Goal: Task Accomplishment & Management: Complete application form

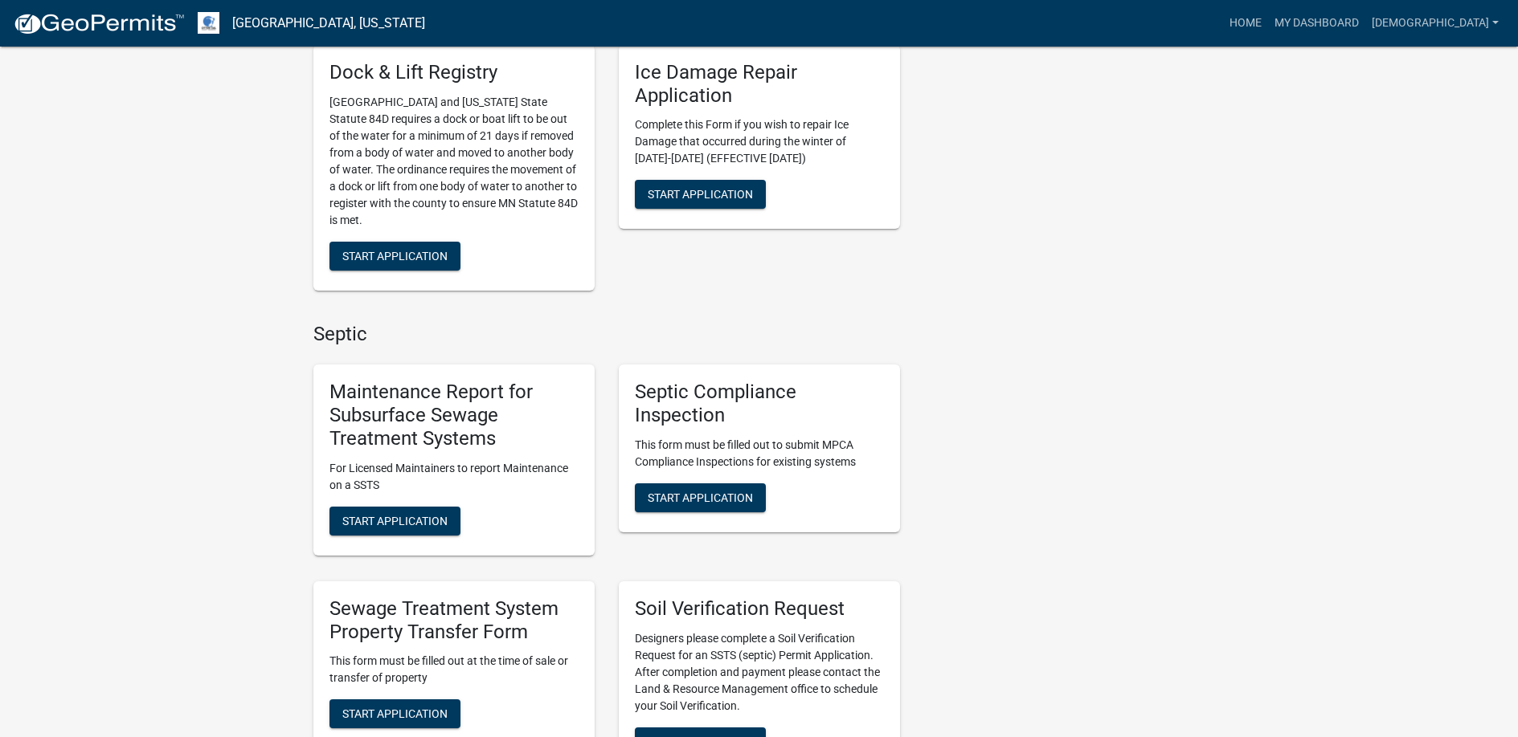
scroll to position [803, 0]
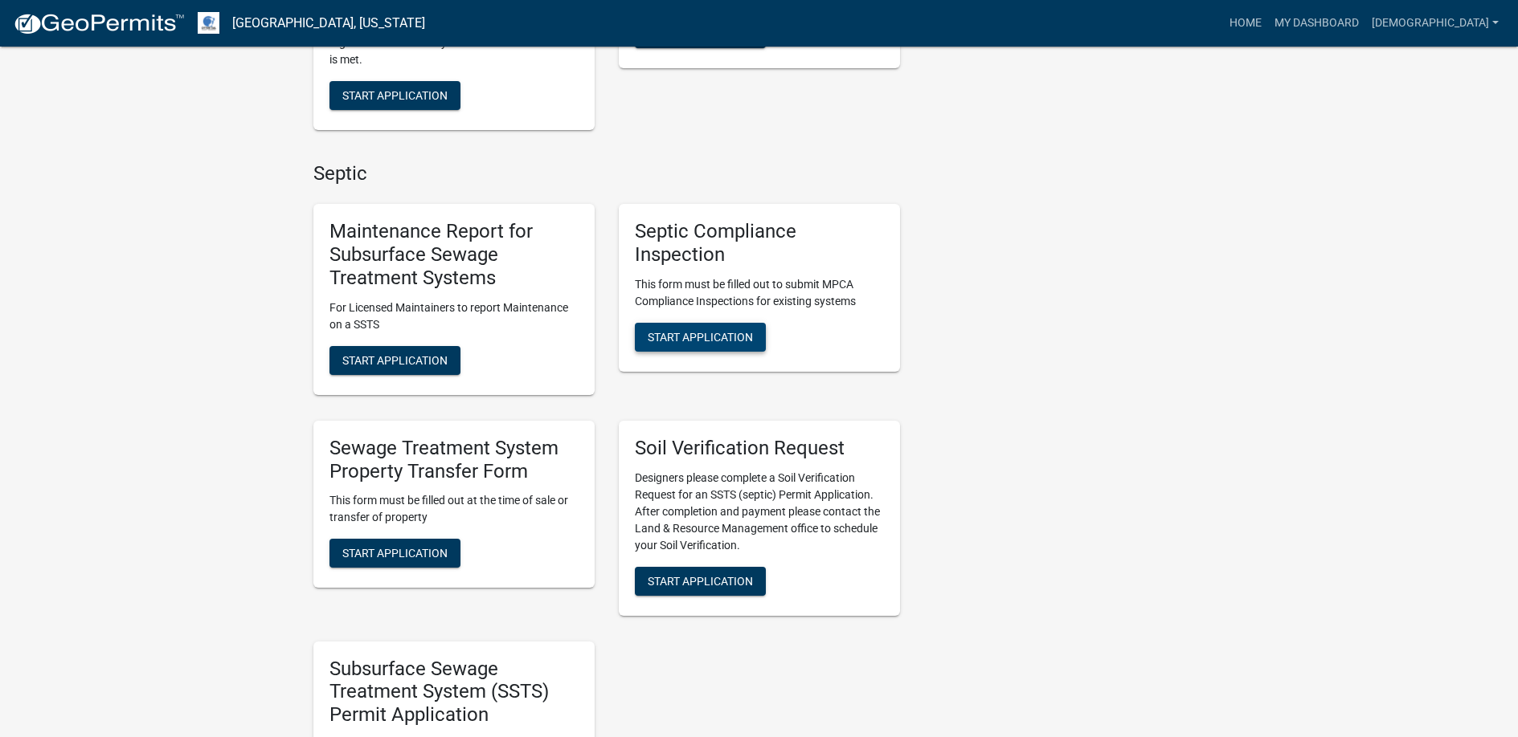
click at [700, 333] on span "Start Application" at bounding box center [700, 337] width 105 height 13
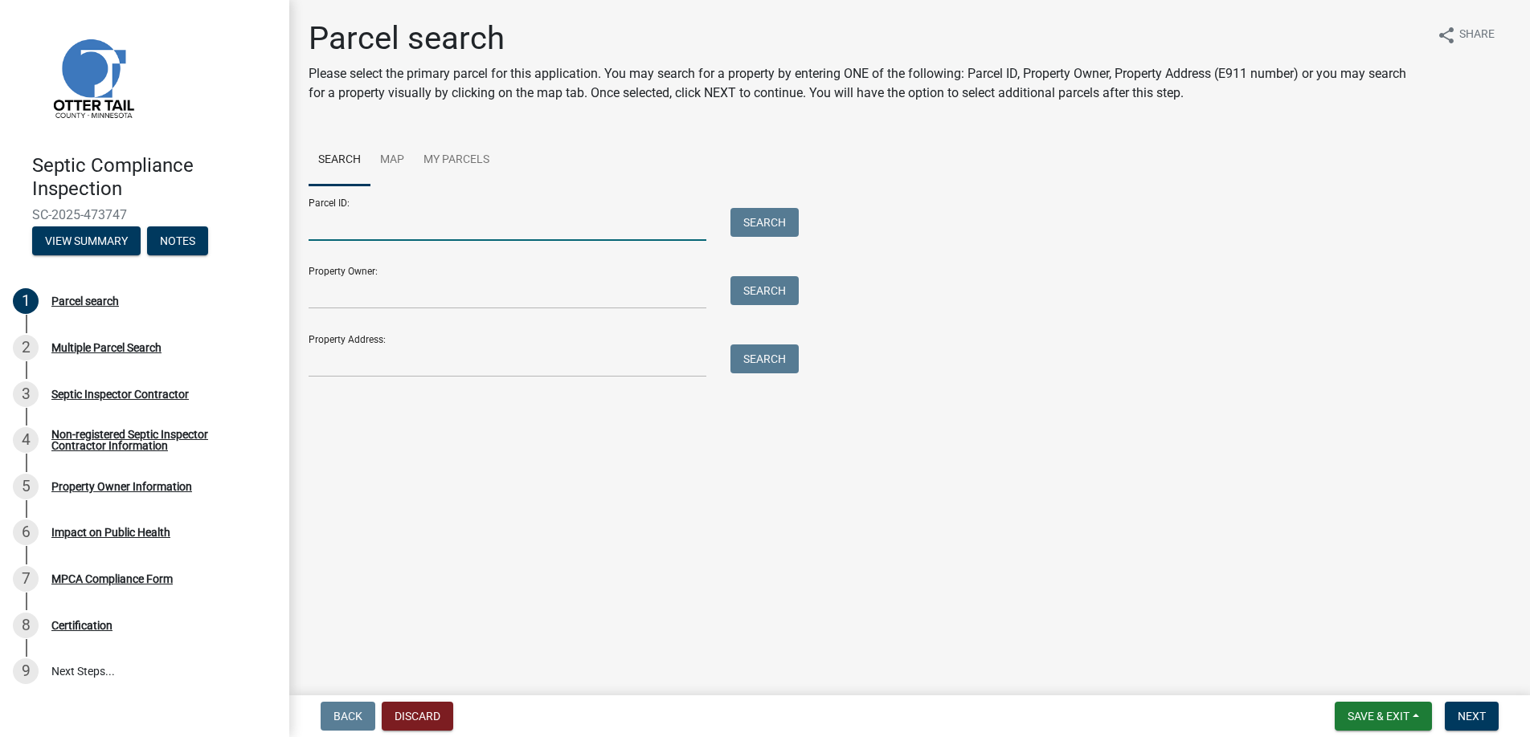
click at [340, 227] on input "Parcel ID:" at bounding box center [507, 224] width 398 height 33
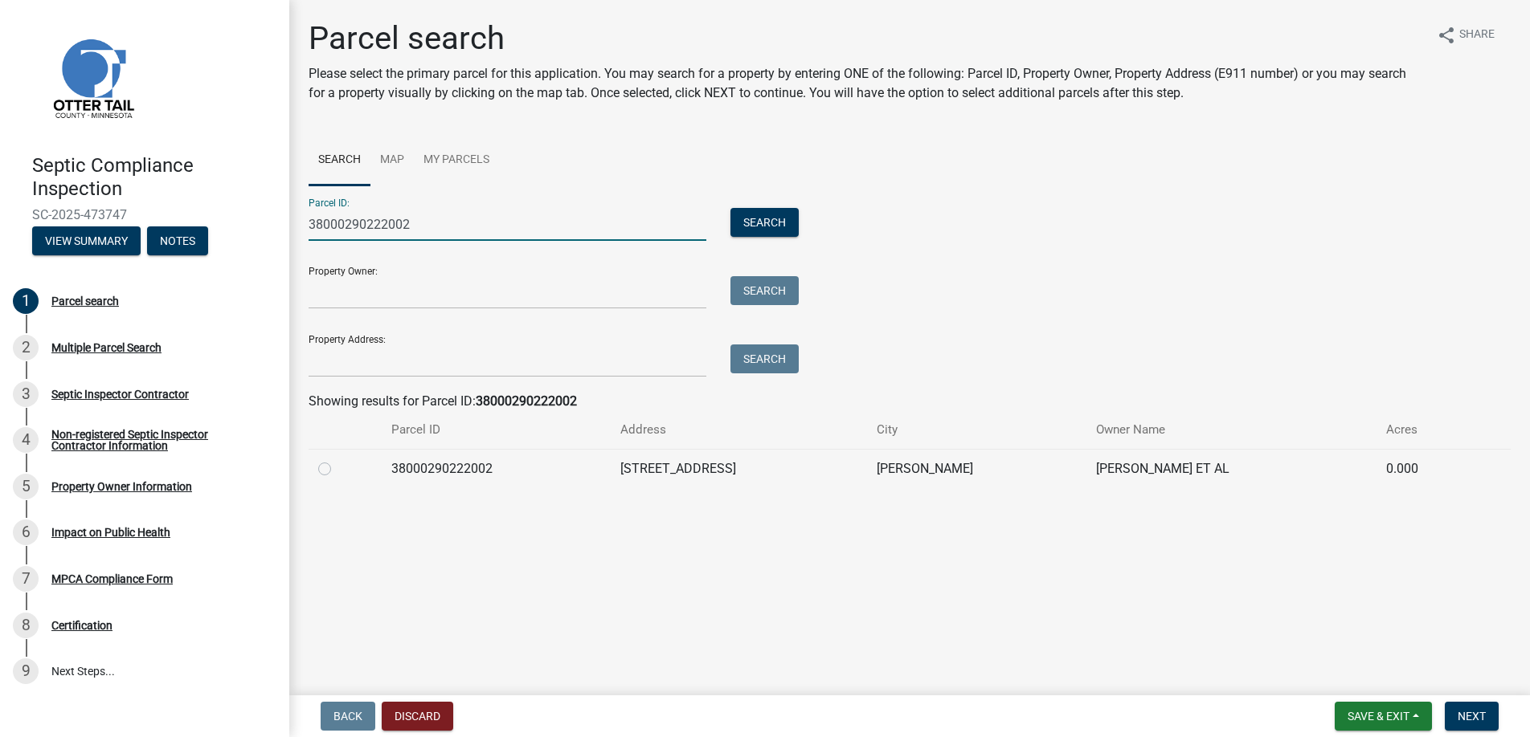
type input "38000290222002"
click at [337, 460] on label at bounding box center [337, 460] width 0 height 0
click at [337, 466] on input "radio" at bounding box center [342, 465] width 10 height 10
radio input "true"
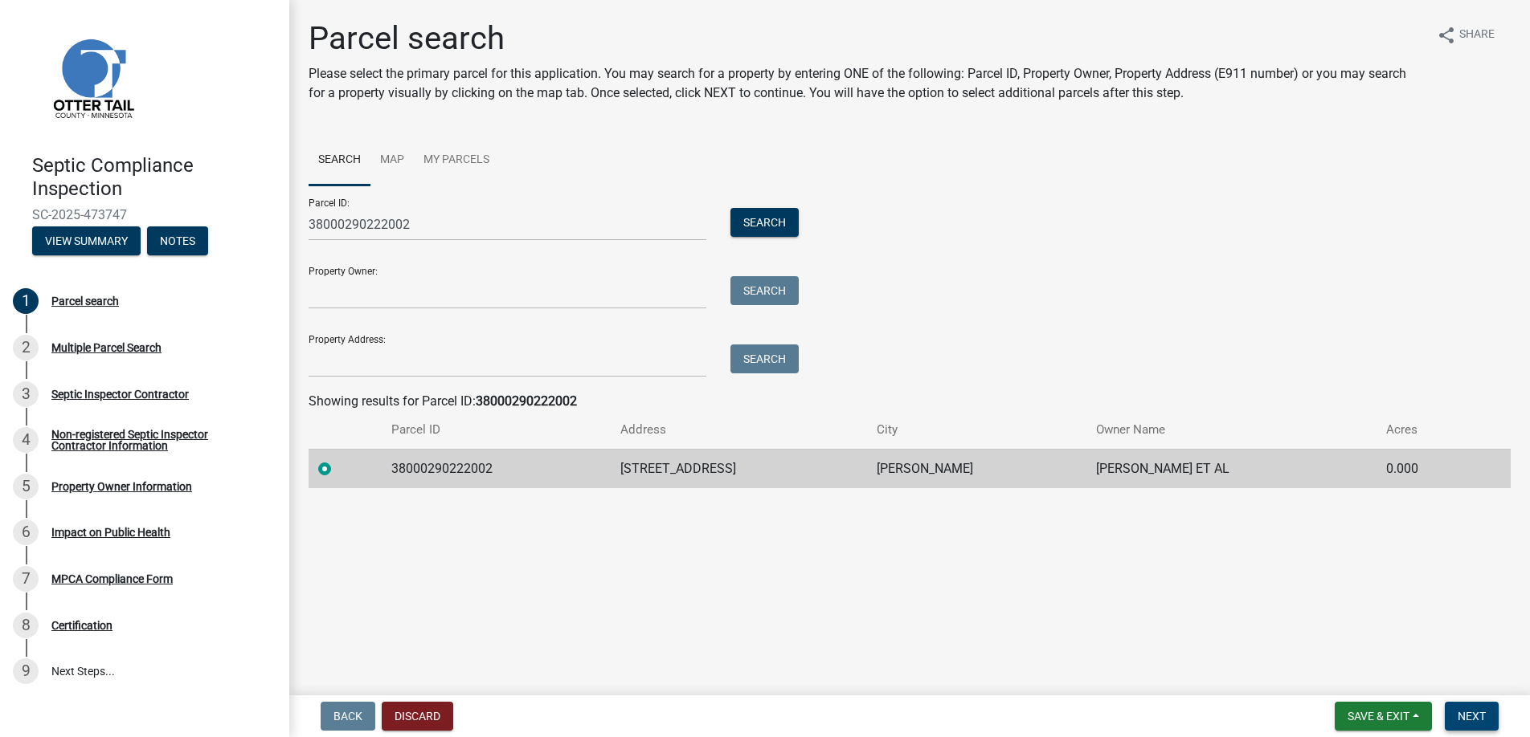
click at [1455, 714] on button "Next" at bounding box center [1471, 716] width 54 height 29
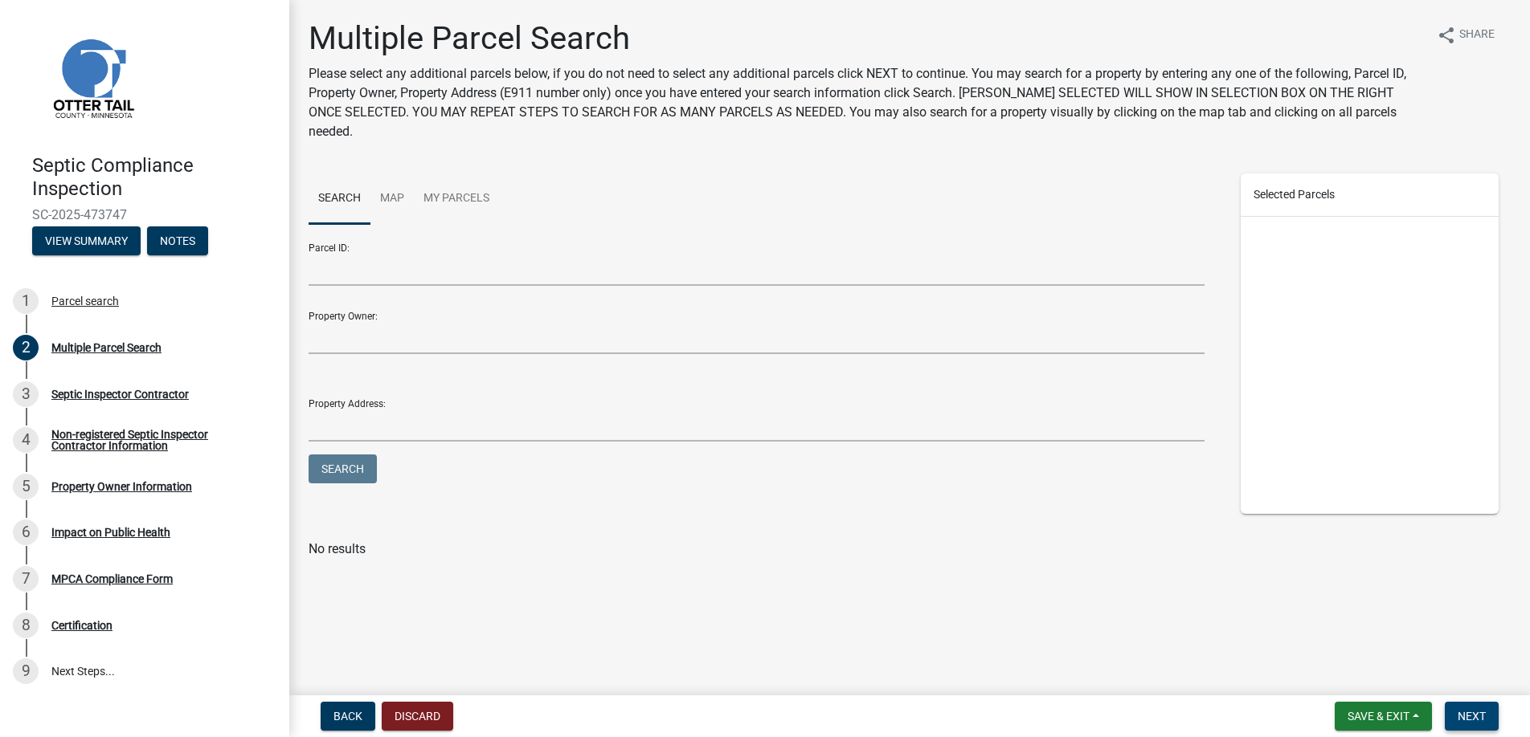
click at [1469, 717] on span "Next" at bounding box center [1471, 716] width 28 height 13
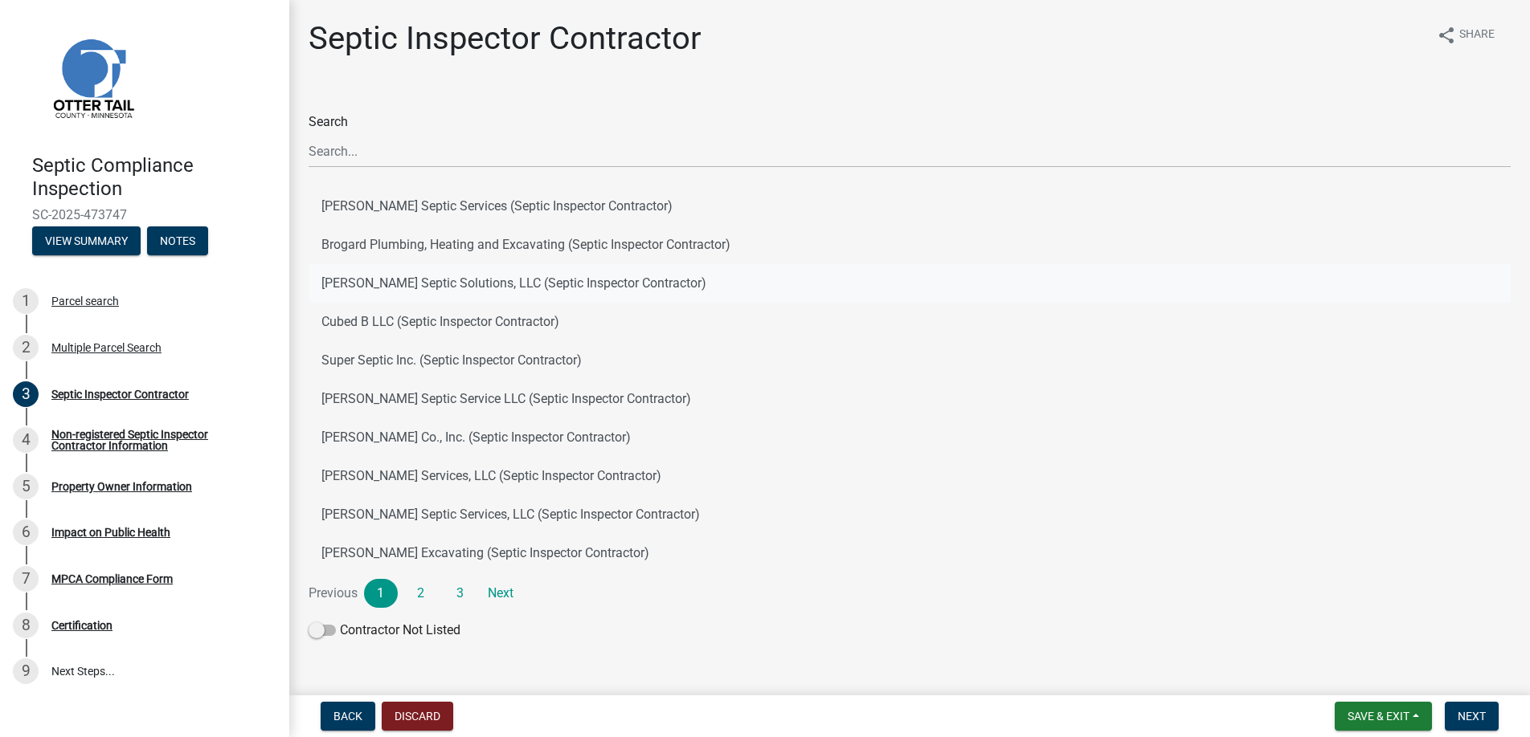
click at [379, 279] on button "[PERSON_NAME] Septic Solutions, LLC (Septic Inspector Contractor)" at bounding box center [909, 283] width 1202 height 39
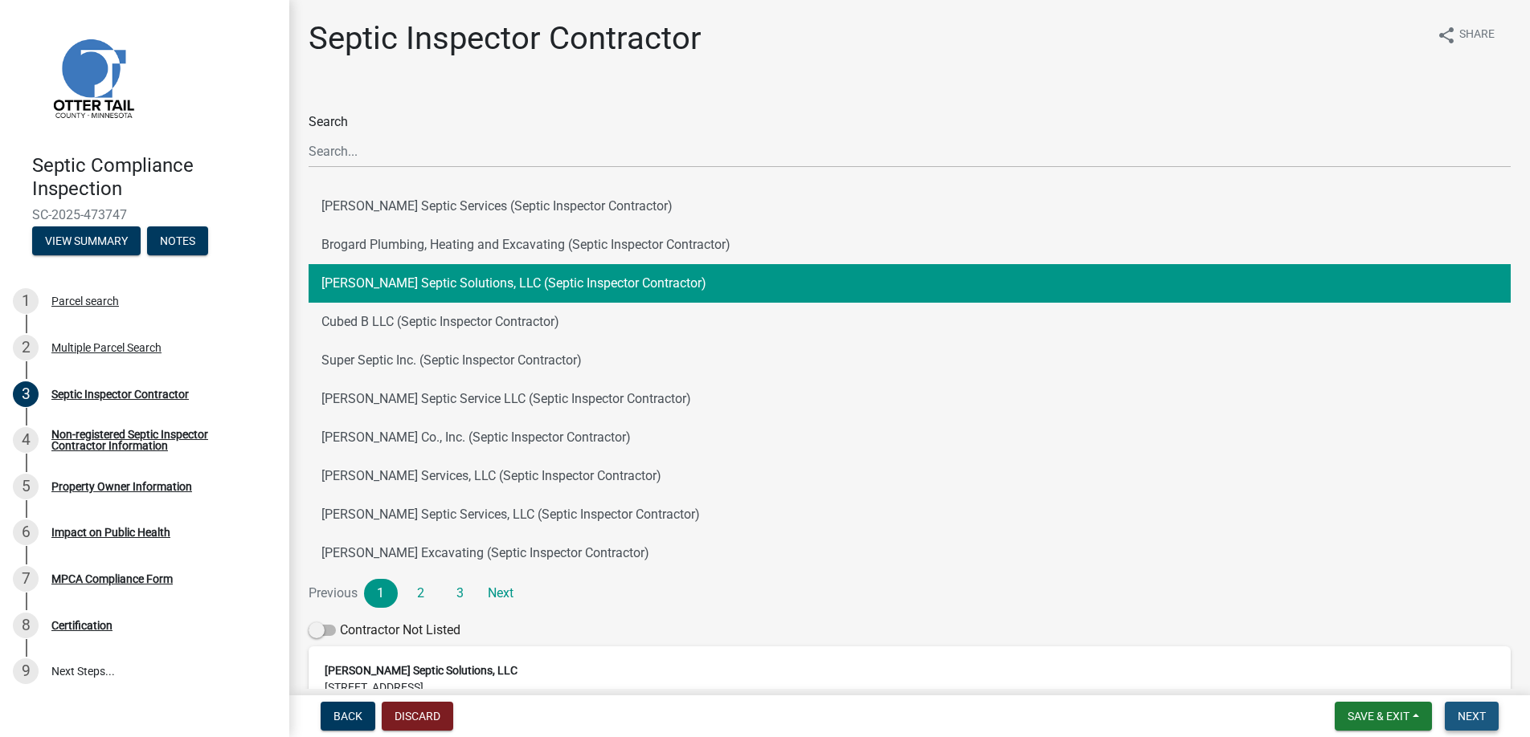
click at [1476, 714] on span "Next" at bounding box center [1471, 716] width 28 height 13
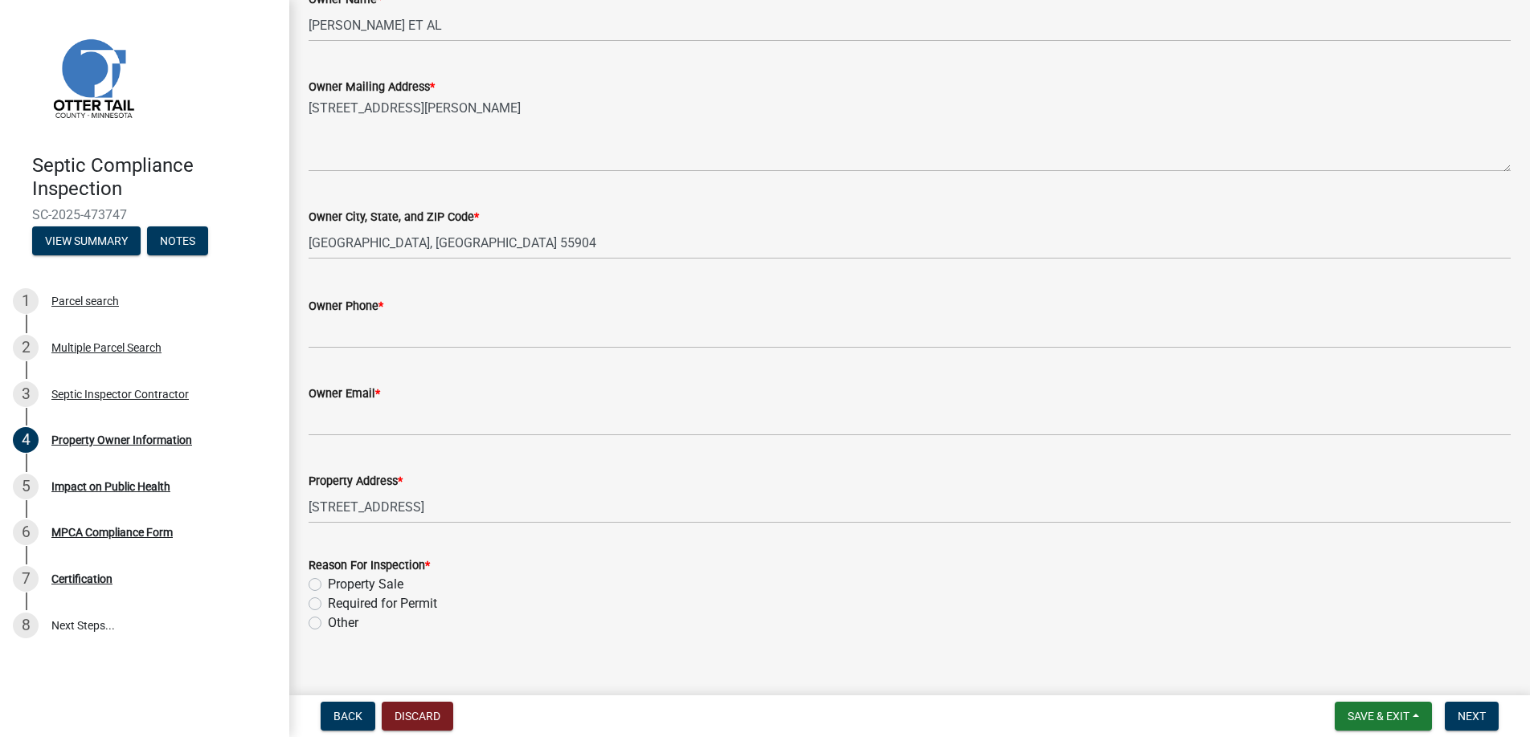
scroll to position [334, 0]
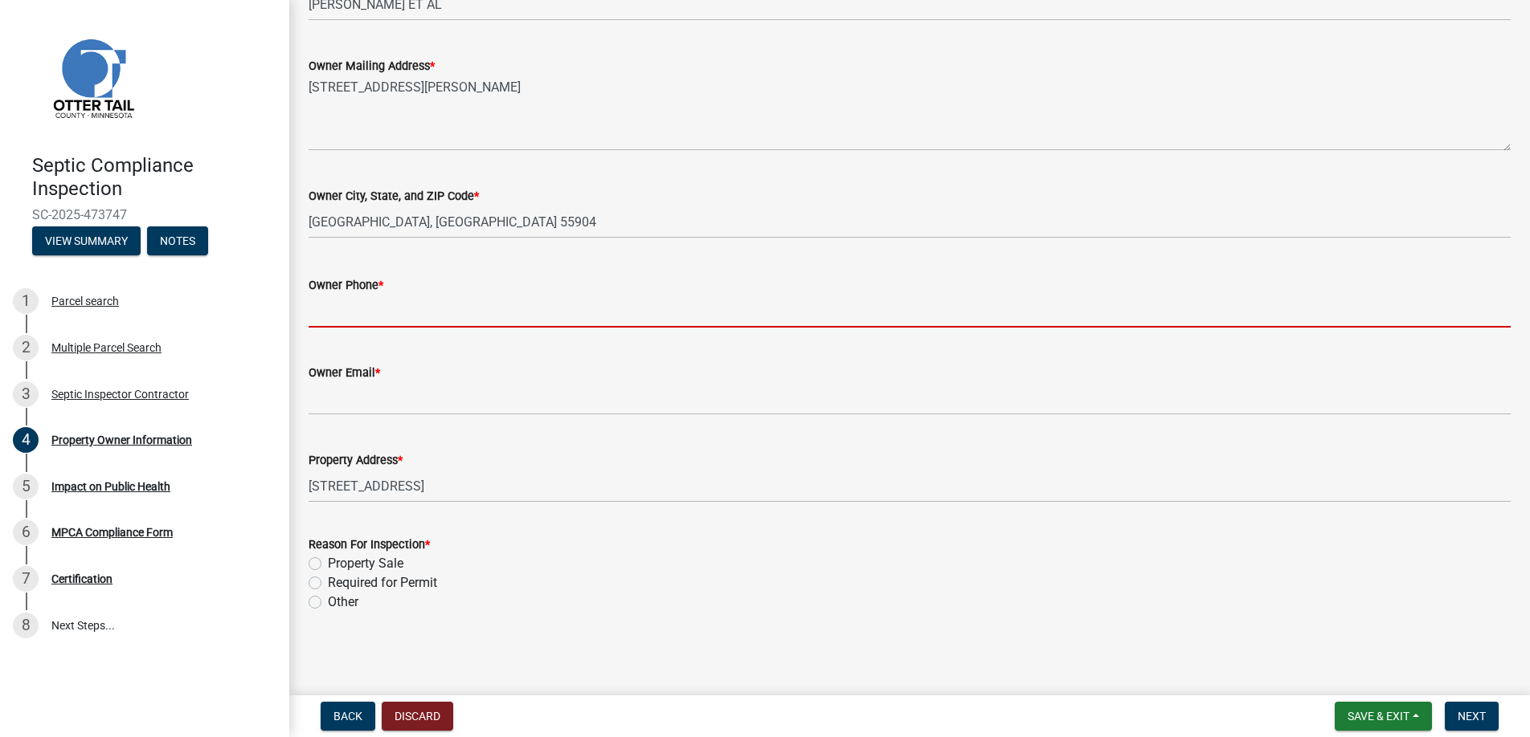
click at [360, 318] on input "Owner Phone *" at bounding box center [909, 311] width 1202 height 33
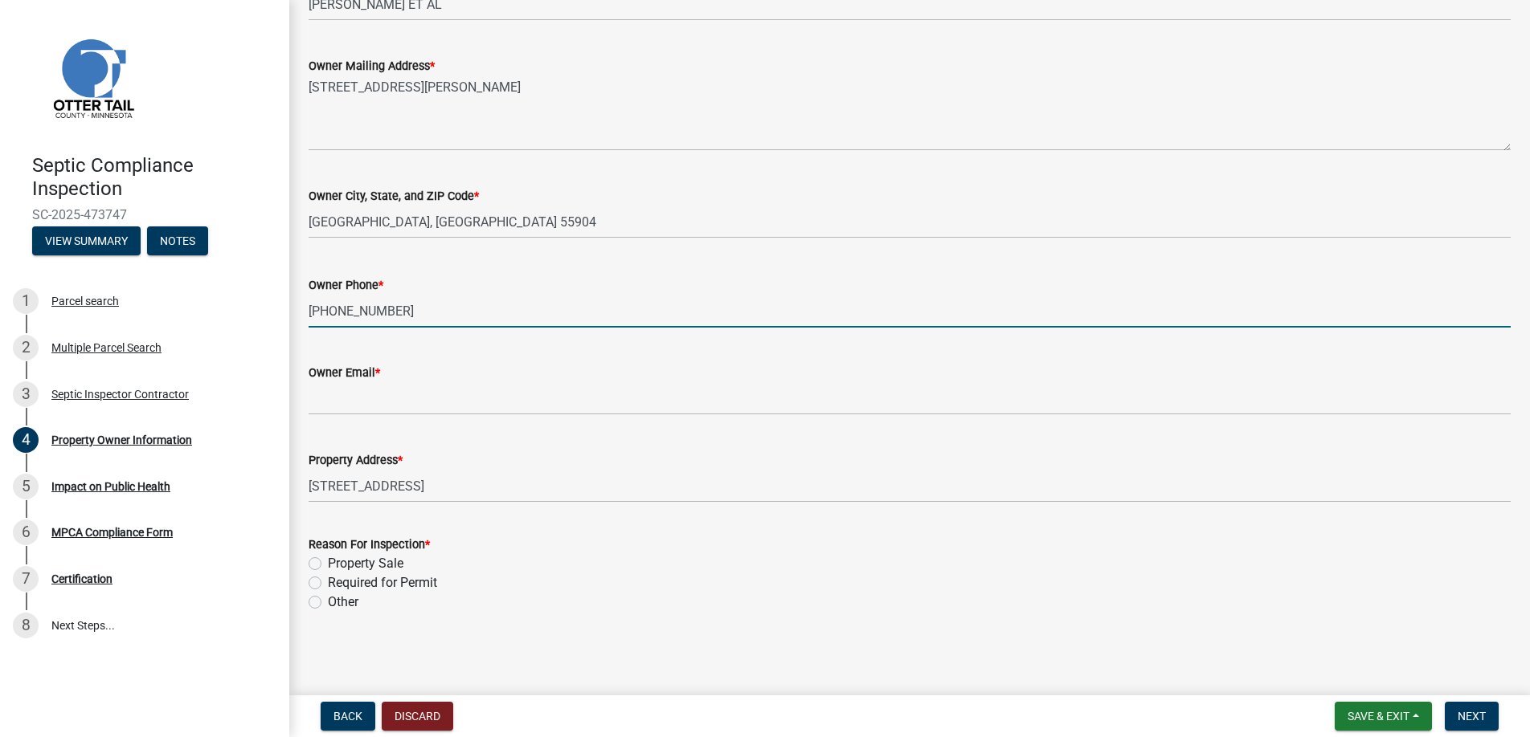
type input "[PHONE_NUMBER]"
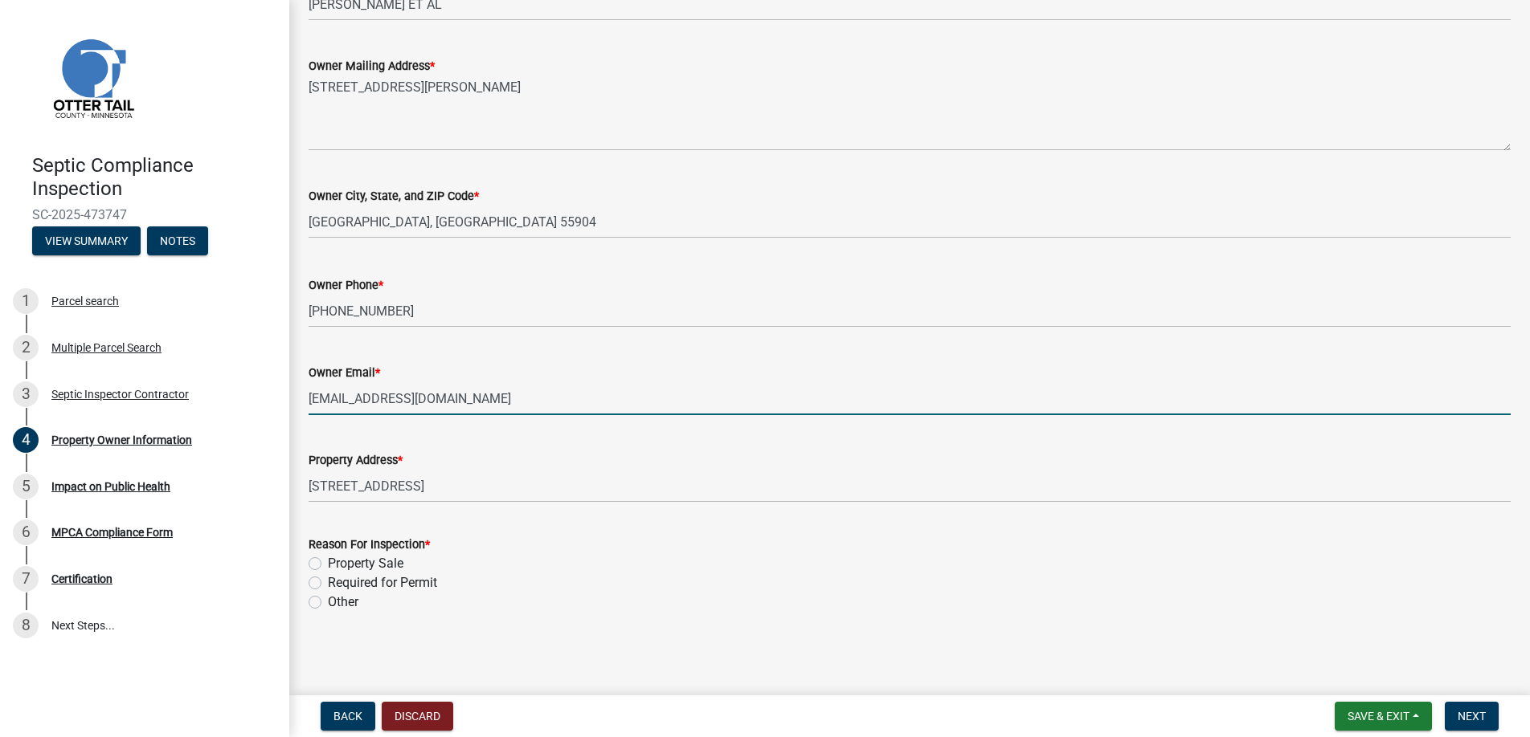
type input "[EMAIL_ADDRESS][DOMAIN_NAME]"
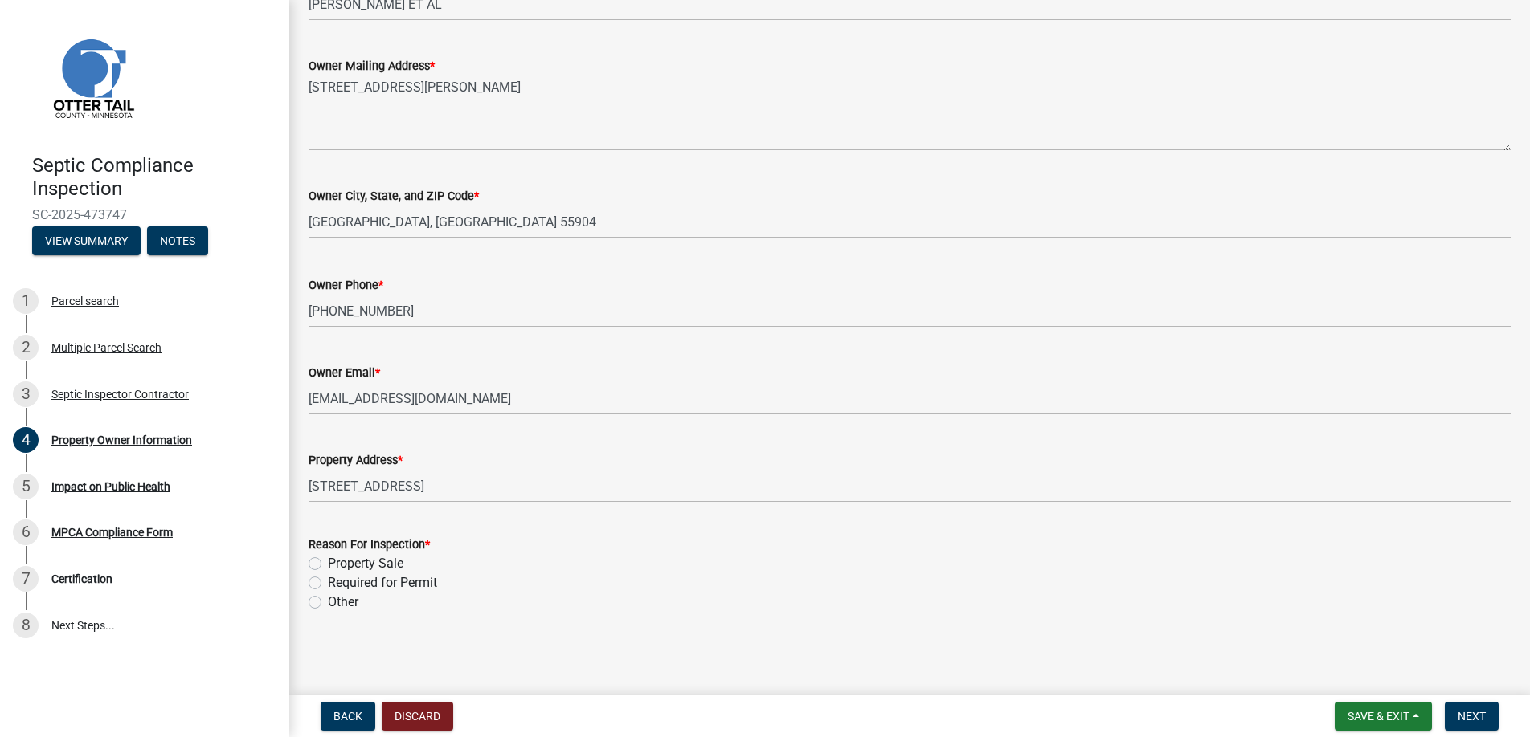
click at [328, 562] on label "Property Sale" at bounding box center [366, 563] width 76 height 19
click at [328, 562] on input "Property Sale" at bounding box center [333, 559] width 10 height 10
radio input "true"
click at [1471, 711] on span "Next" at bounding box center [1471, 716] width 28 height 13
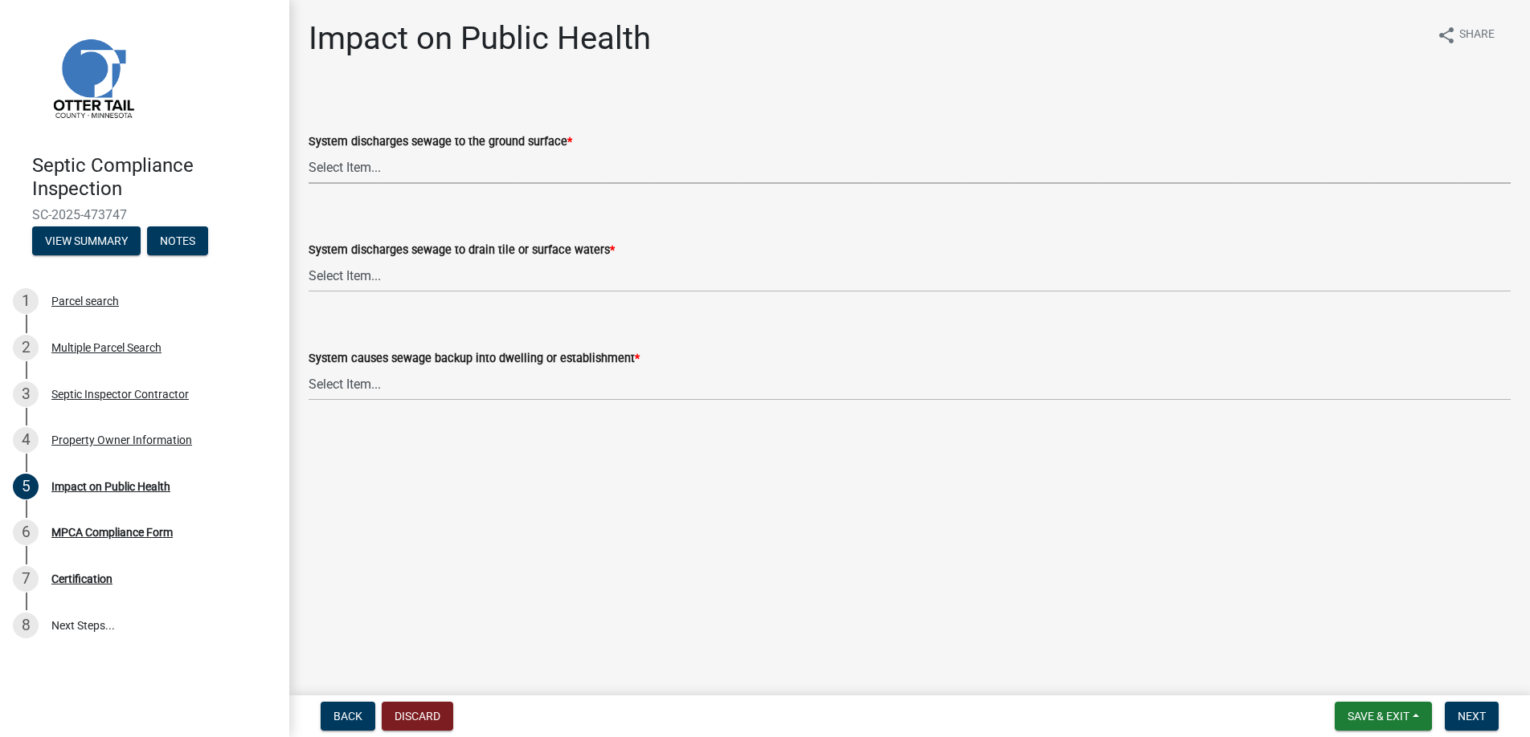
click at [362, 161] on select "Select Item... Yes No" at bounding box center [909, 167] width 1202 height 33
click at [308, 151] on select "Select Item... Yes No" at bounding box center [909, 167] width 1202 height 33
select select "9c5ef684-d0d4-4879-ab12-905ddbd81a72"
drag, startPoint x: 354, startPoint y: 272, endPoint x: 364, endPoint y: 290, distance: 20.1
click at [354, 272] on select "Select Item... Yes No" at bounding box center [909, 275] width 1202 height 33
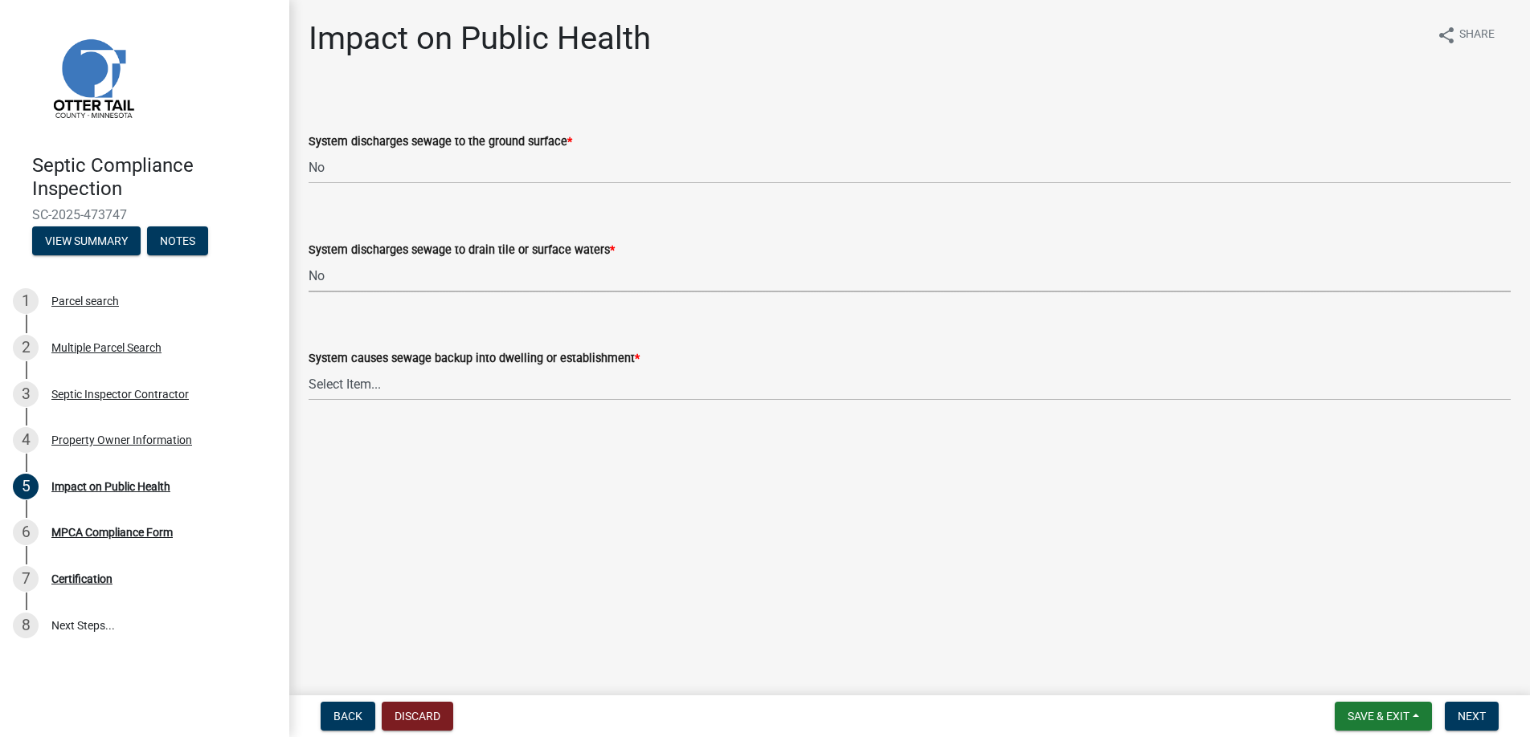
click at [308, 259] on select "Select Item... Yes No" at bounding box center [909, 275] width 1202 height 33
select select "7d491a2b-e9f0-4952-b474-53ca749b22af"
drag, startPoint x: 354, startPoint y: 382, endPoint x: 359, endPoint y: 400, distance: 19.1
click at [354, 382] on select "Select Item... Yes No" at bounding box center [909, 384] width 1202 height 33
click at [308, 368] on select "Select Item... Yes No" at bounding box center [909, 384] width 1202 height 33
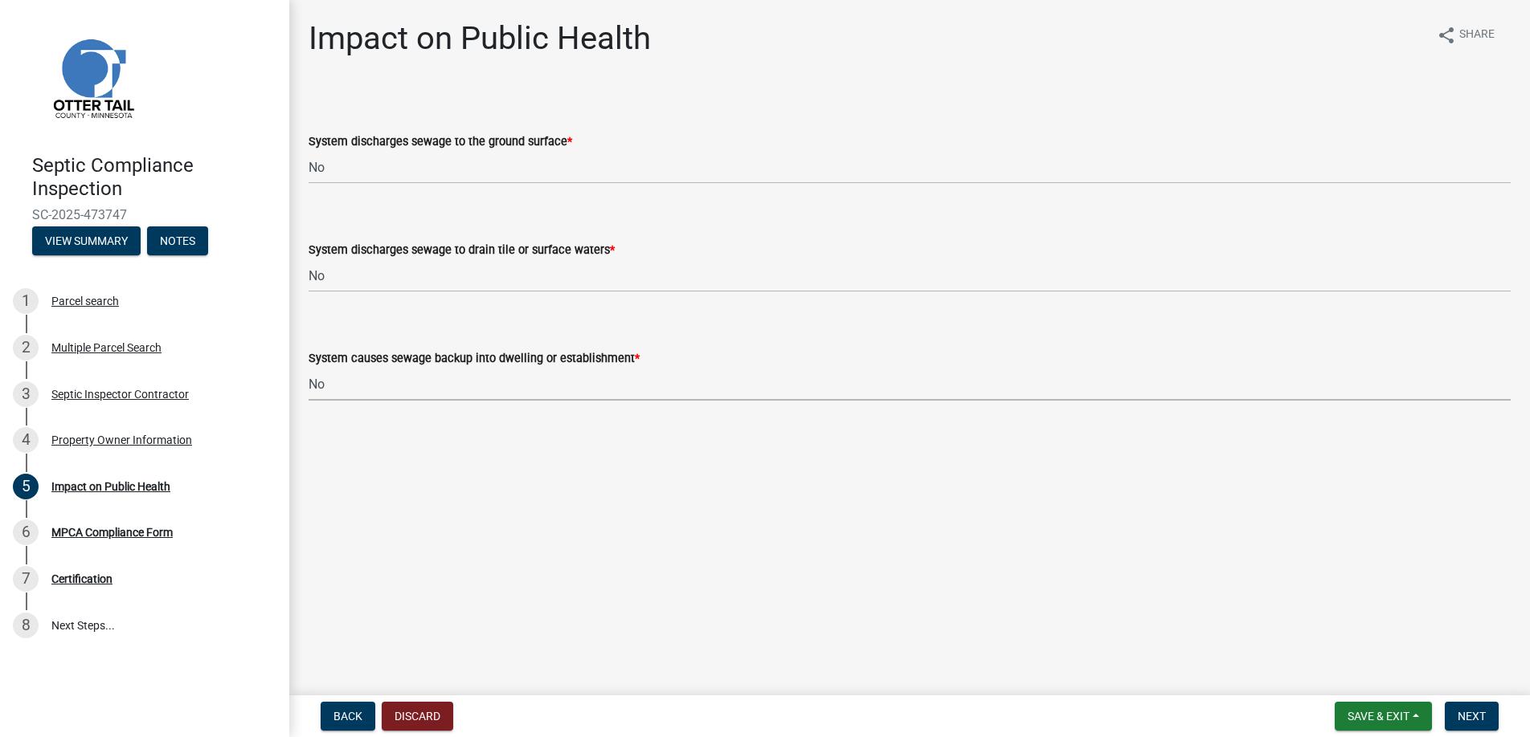
select select "6e07b46b-a403-4f3e-b4fc-218acc732c01"
click at [1464, 712] on span "Next" at bounding box center [1471, 716] width 28 height 13
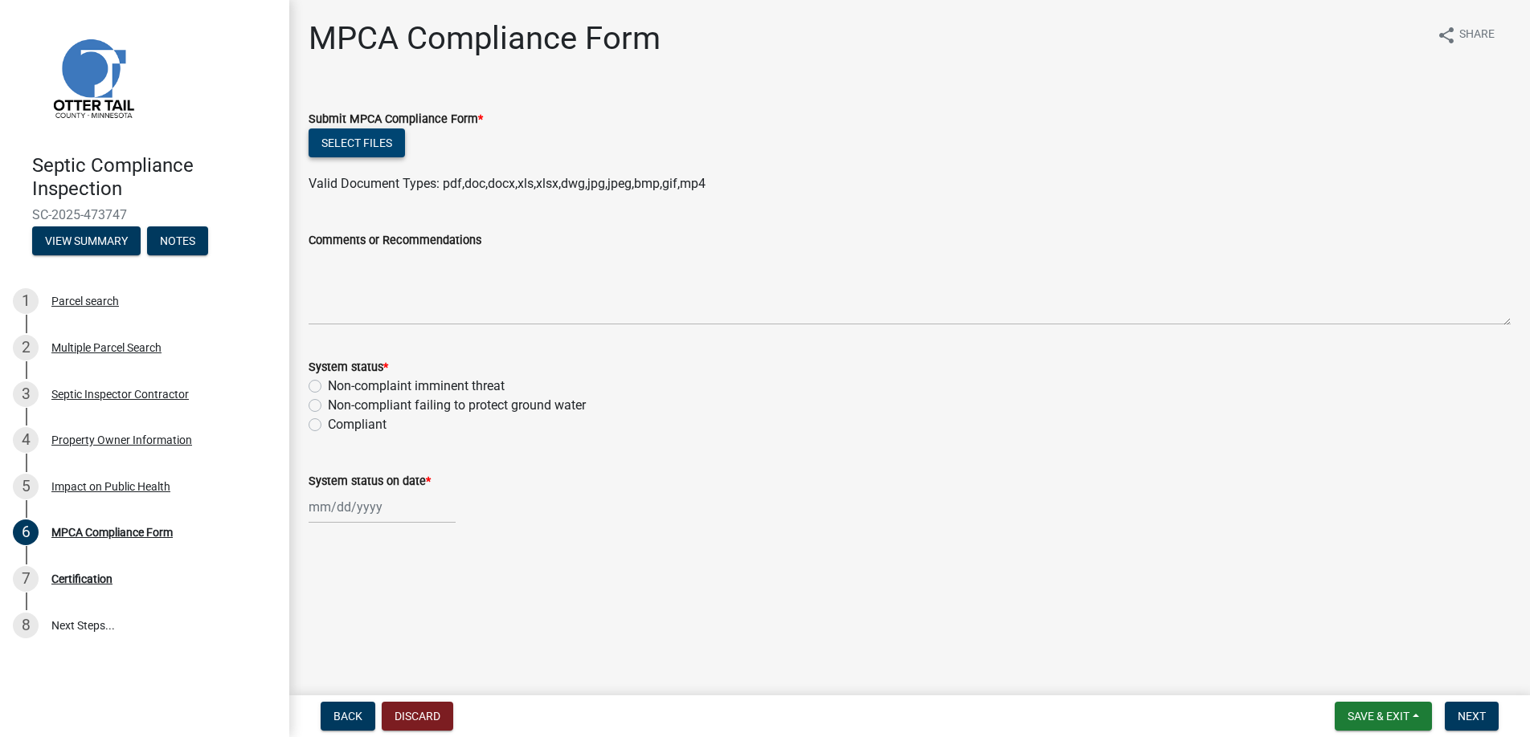
click at [376, 139] on button "Select files" at bounding box center [356, 143] width 96 height 29
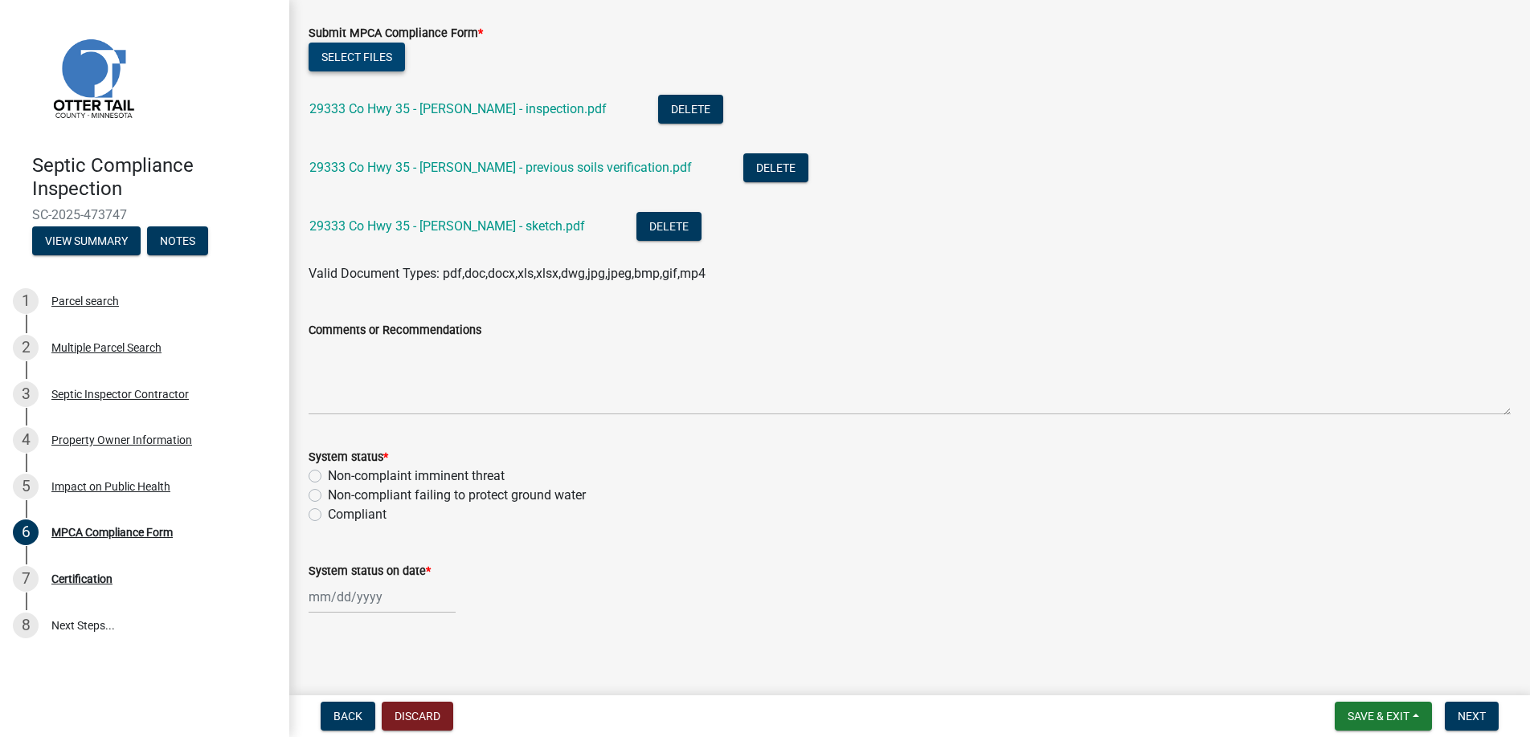
scroll to position [88, 0]
click at [328, 511] on label "Compliant" at bounding box center [357, 513] width 59 height 19
click at [328, 511] on input "Compliant" at bounding box center [333, 509] width 10 height 10
radio input "true"
click at [349, 593] on div at bounding box center [381, 595] width 147 height 33
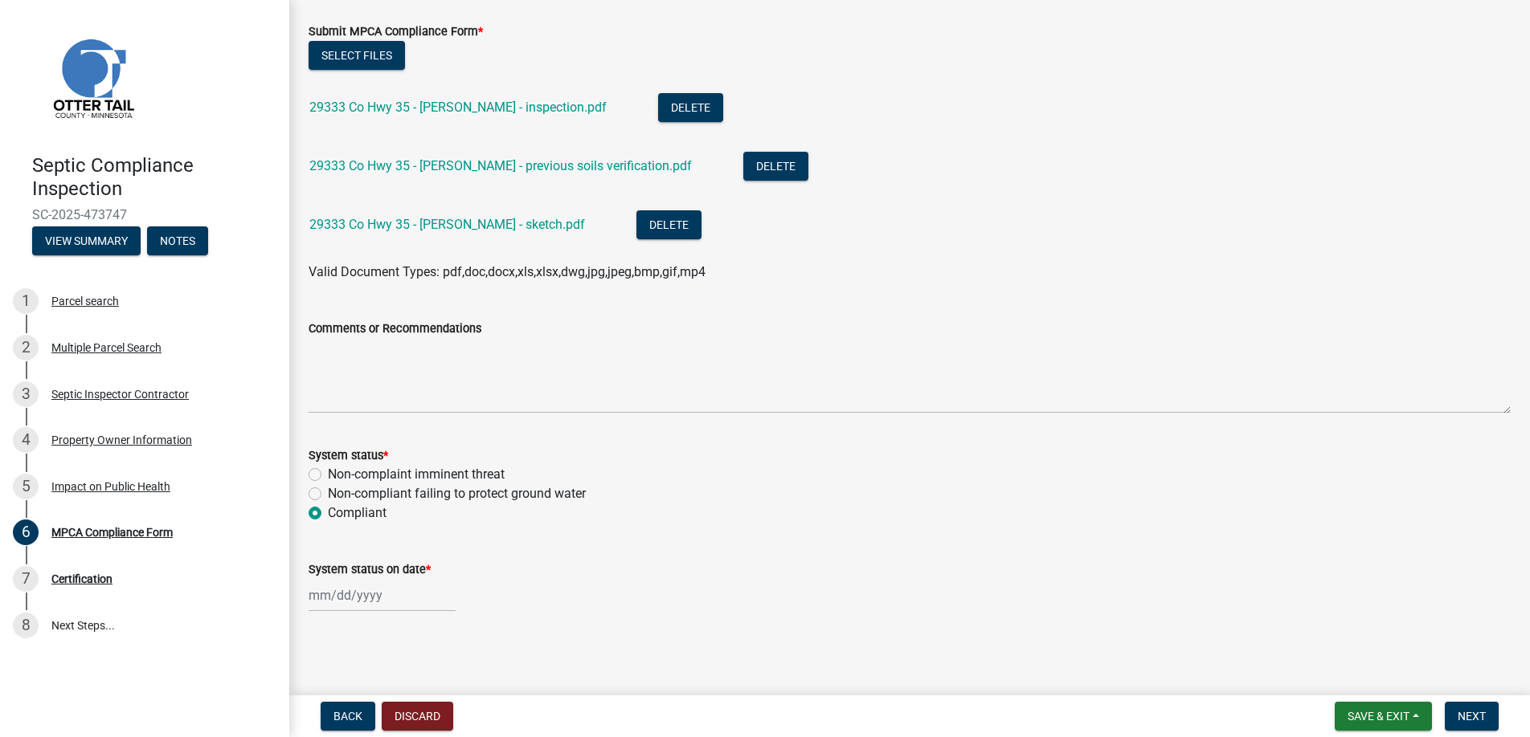
select select "9"
select select "2025"
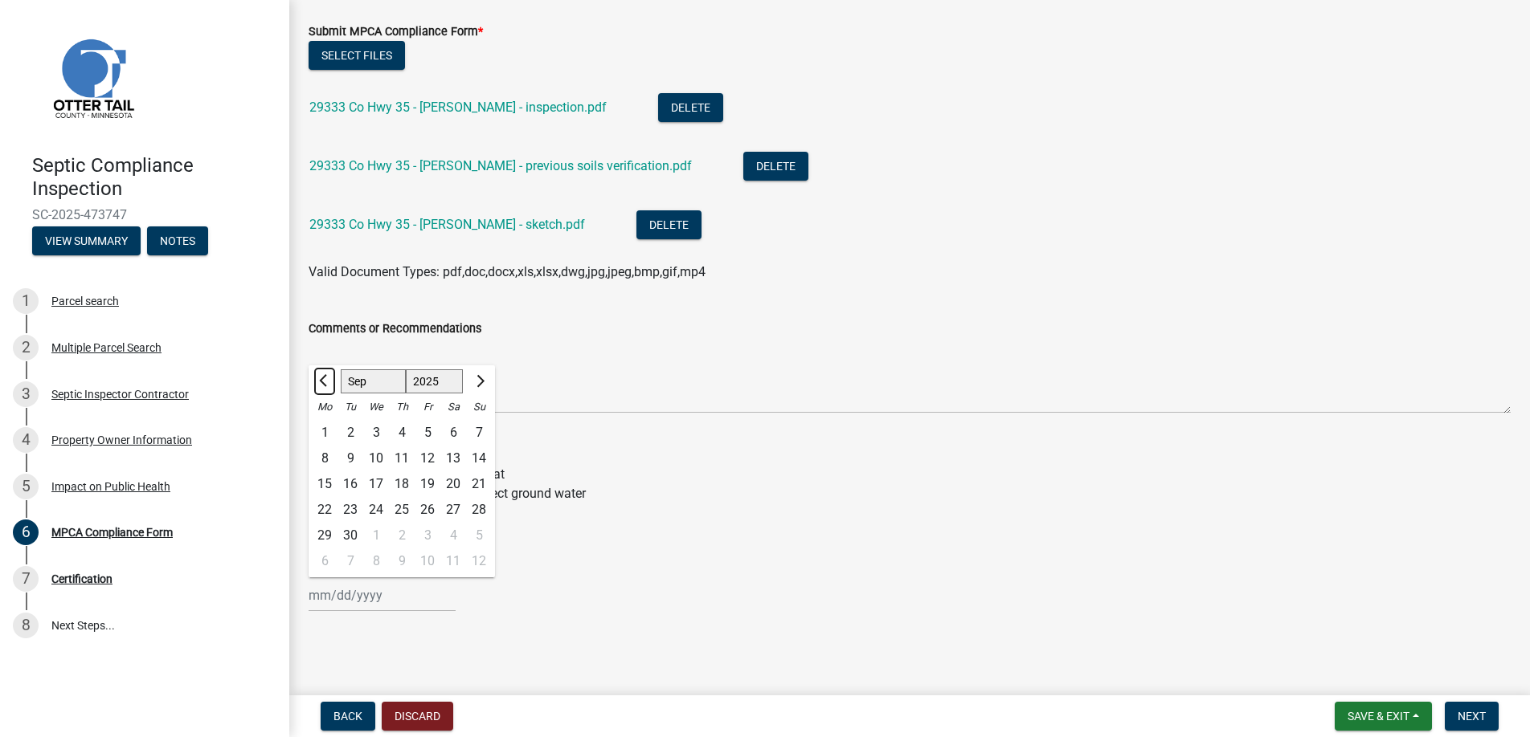
click at [321, 374] on button "Previous month" at bounding box center [324, 382] width 19 height 26
select select "8"
click at [402, 534] on div "28" at bounding box center [402, 536] width 26 height 26
type input "[DATE]"
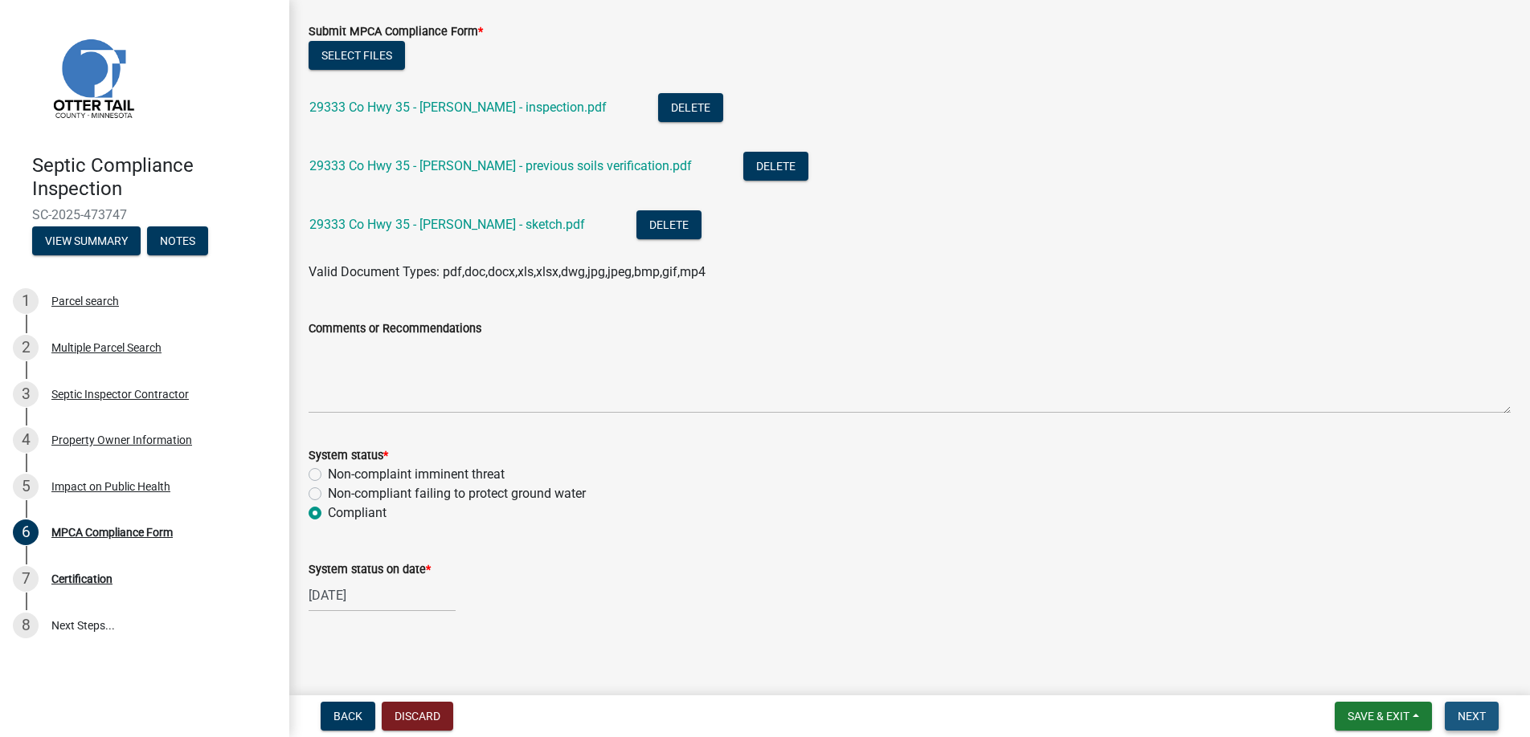
click at [1463, 714] on span "Next" at bounding box center [1471, 716] width 28 height 13
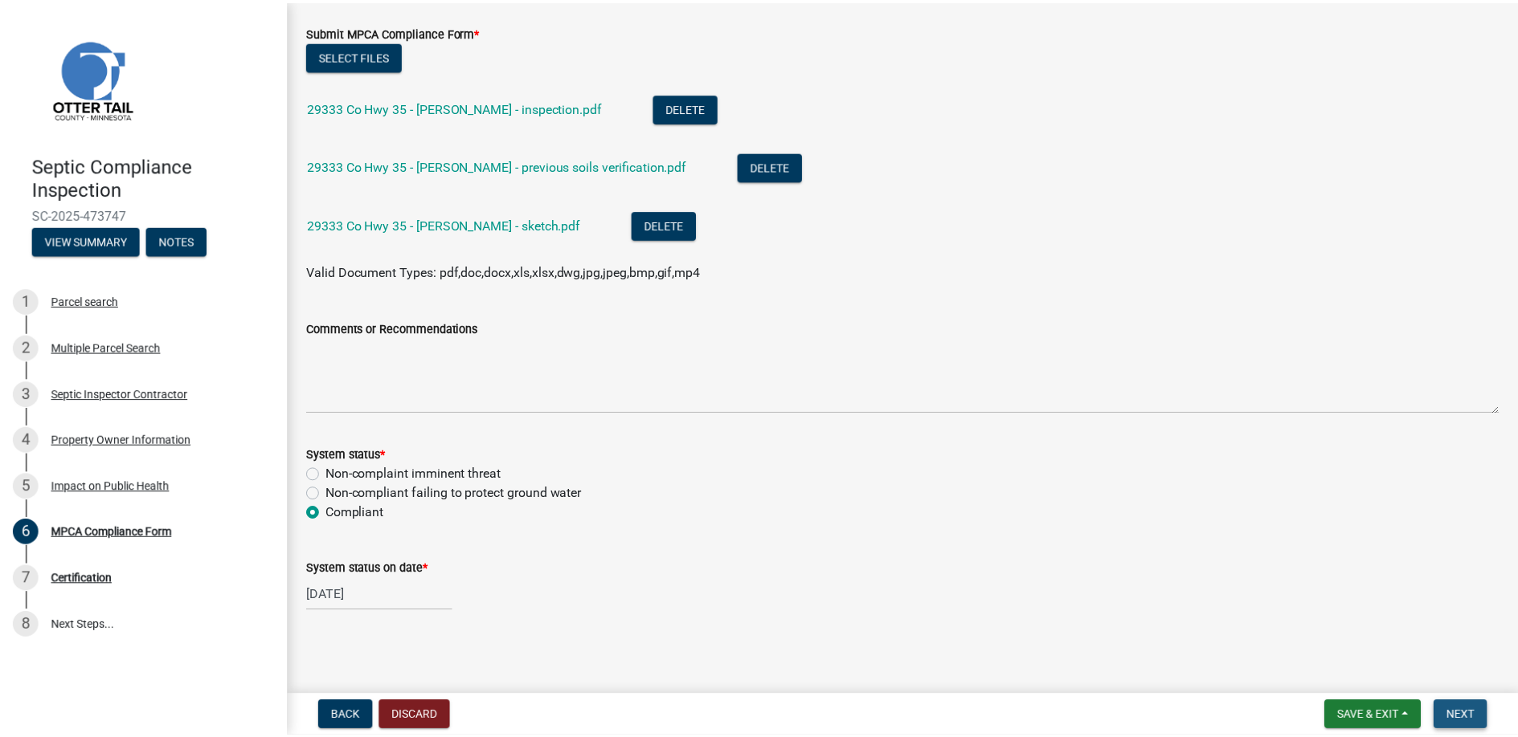
scroll to position [0, 0]
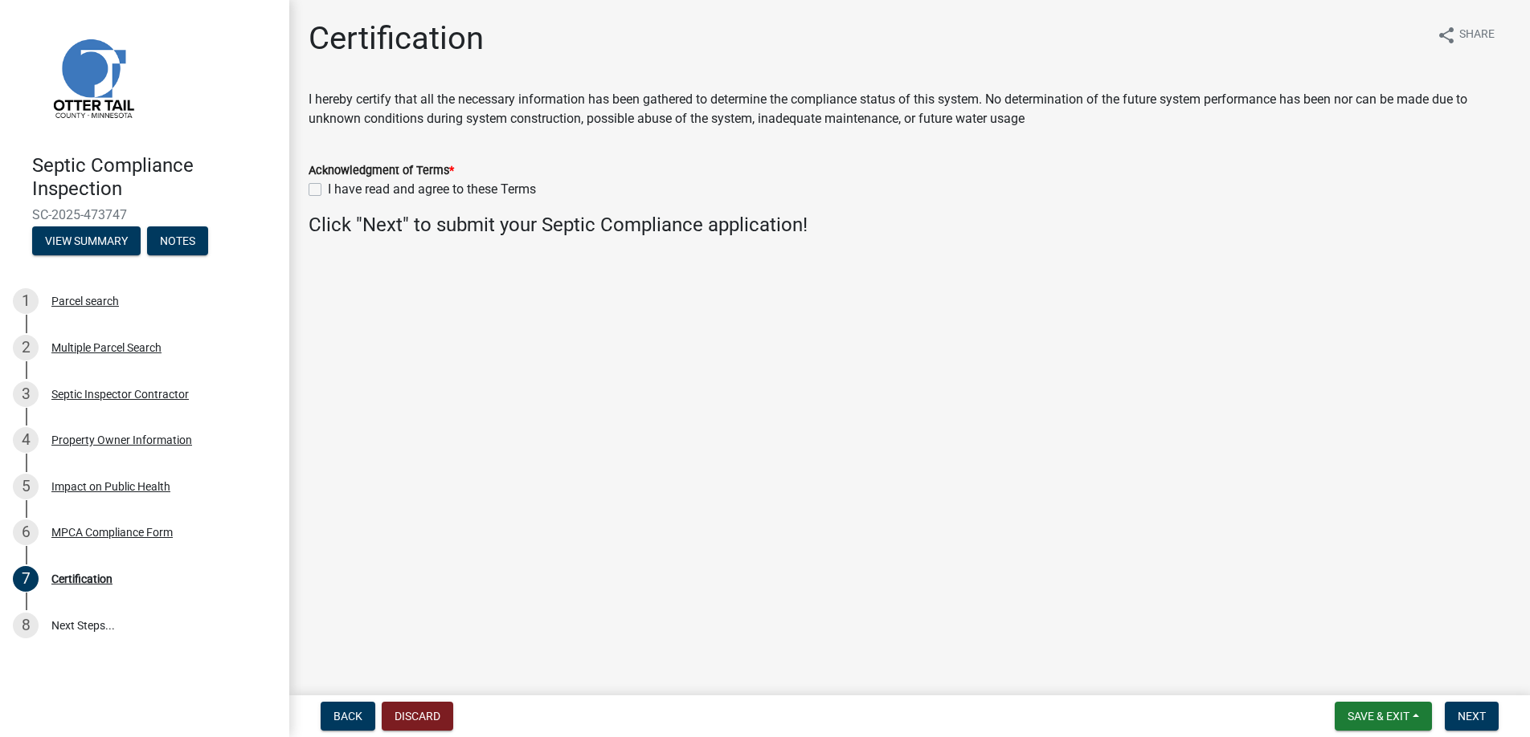
click at [308, 187] on div "Acknowledgment of Terms * I have read and agree to these Terms" at bounding box center [909, 170] width 1226 height 58
click at [328, 187] on label "I have read and agree to these Terms" at bounding box center [432, 189] width 208 height 19
click at [328, 187] on input "I have read and agree to these Terms" at bounding box center [333, 185] width 10 height 10
checkbox input "true"
click at [1472, 715] on span "Next" at bounding box center [1471, 716] width 28 height 13
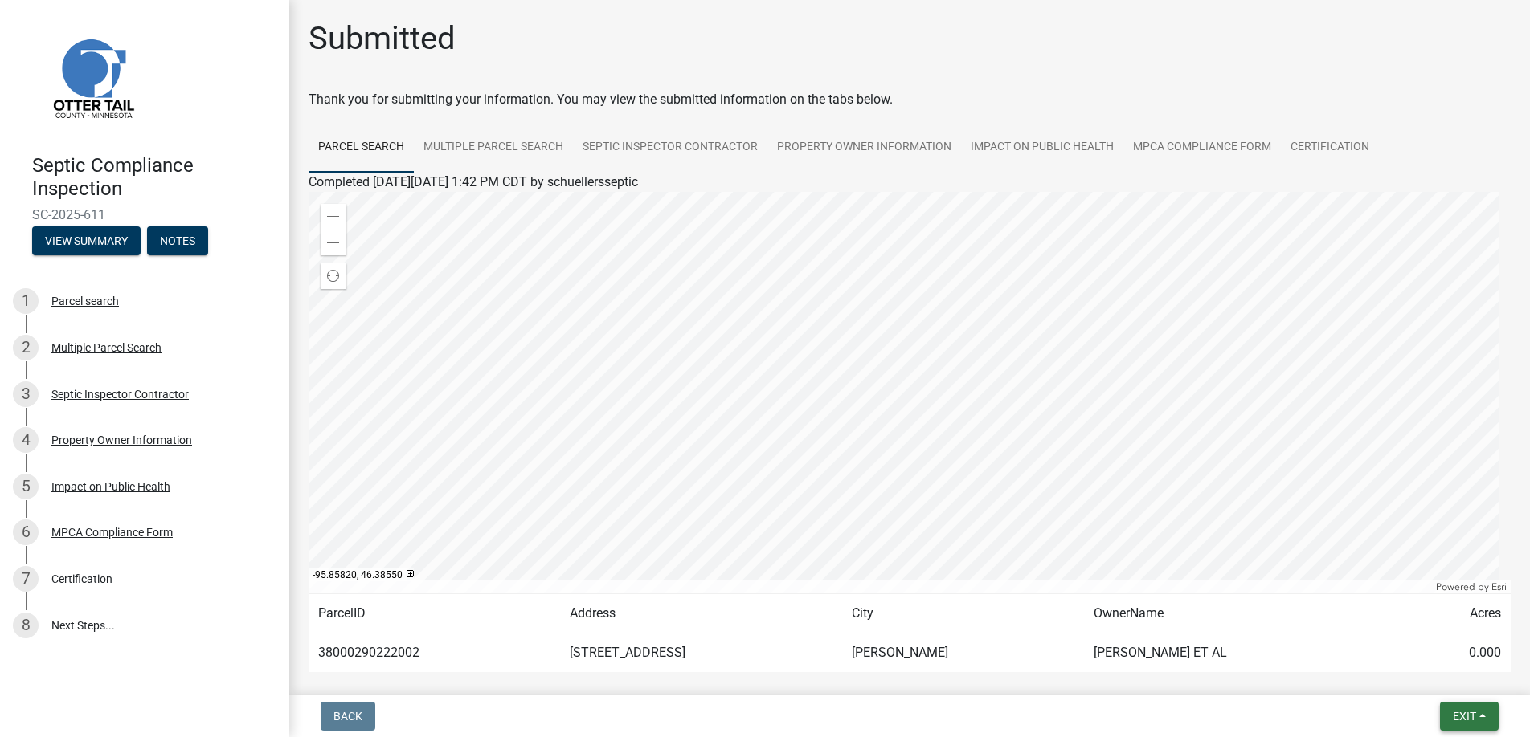
click at [1460, 710] on span "Exit" at bounding box center [1463, 716] width 23 height 13
click at [1427, 669] on button "Save & Exit" at bounding box center [1434, 675] width 129 height 39
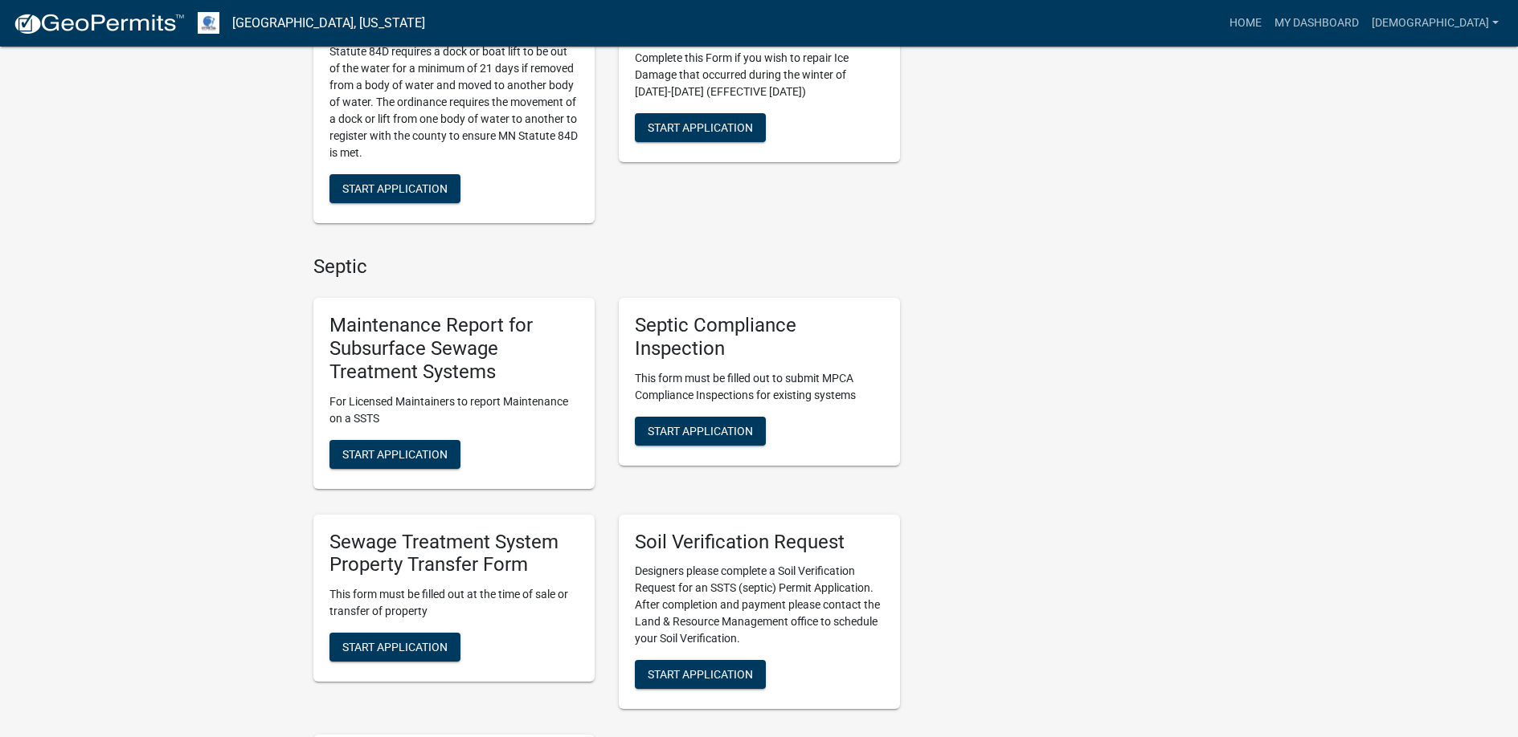
scroll to position [723, 0]
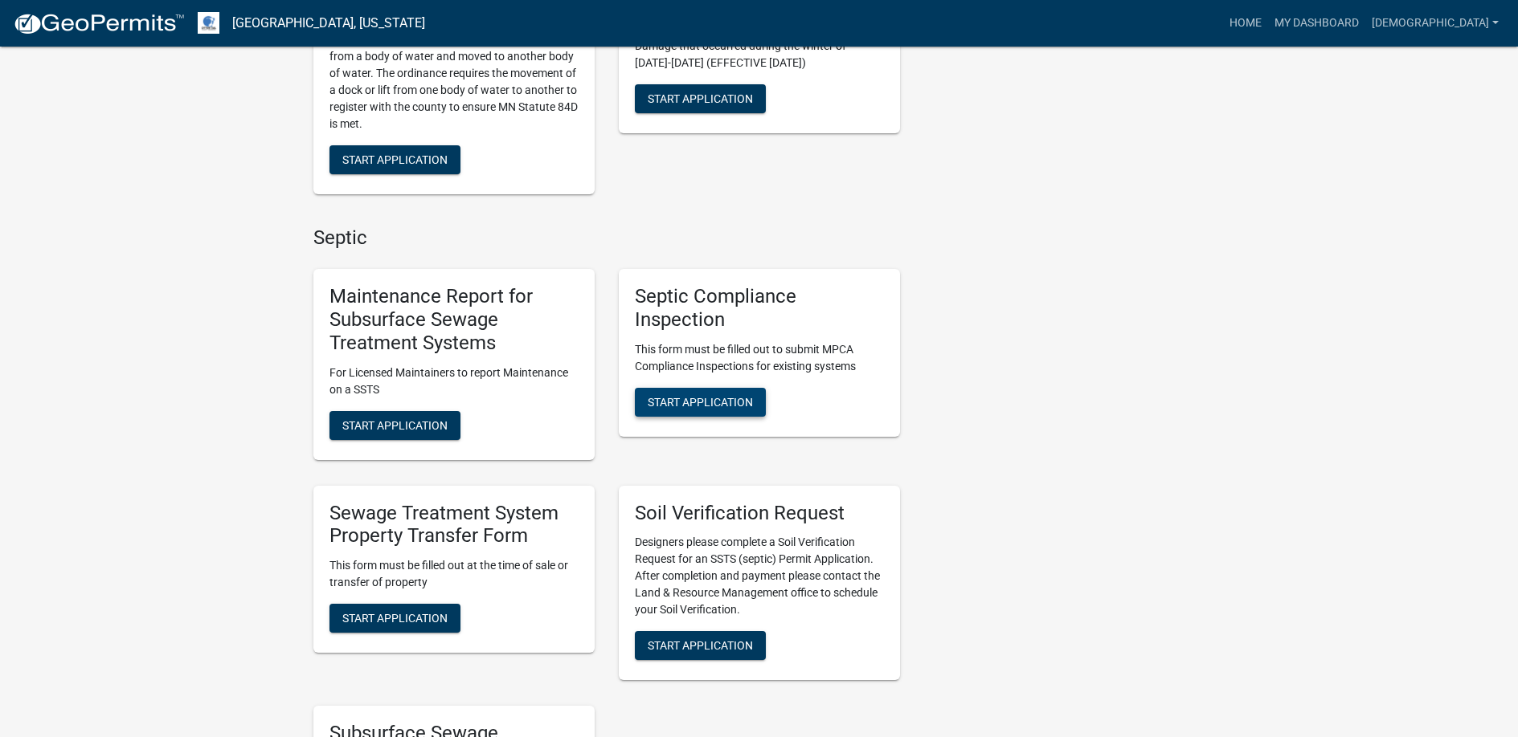
click at [684, 406] on span "Start Application" at bounding box center [700, 401] width 105 height 13
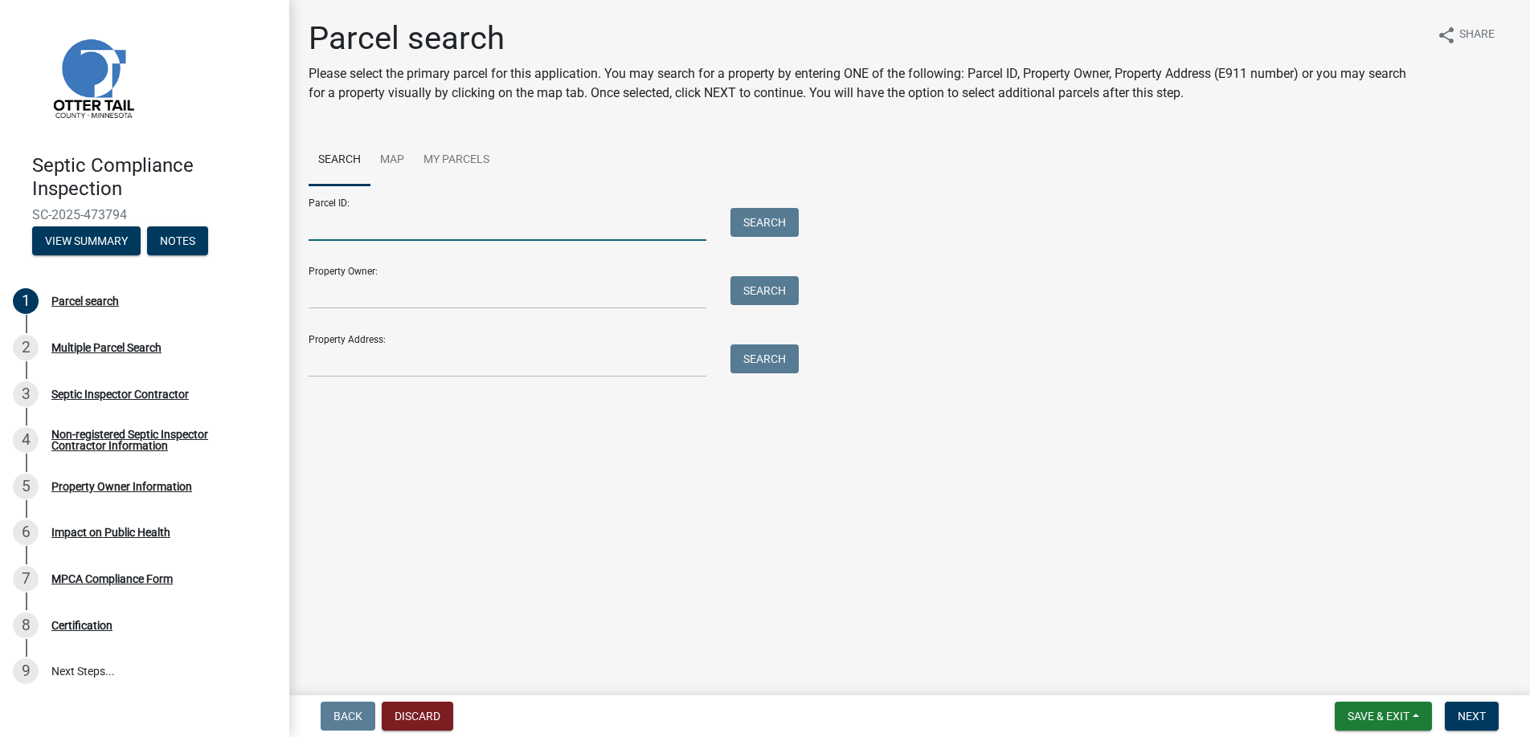
click at [351, 231] on input "Parcel ID:" at bounding box center [507, 224] width 398 height 33
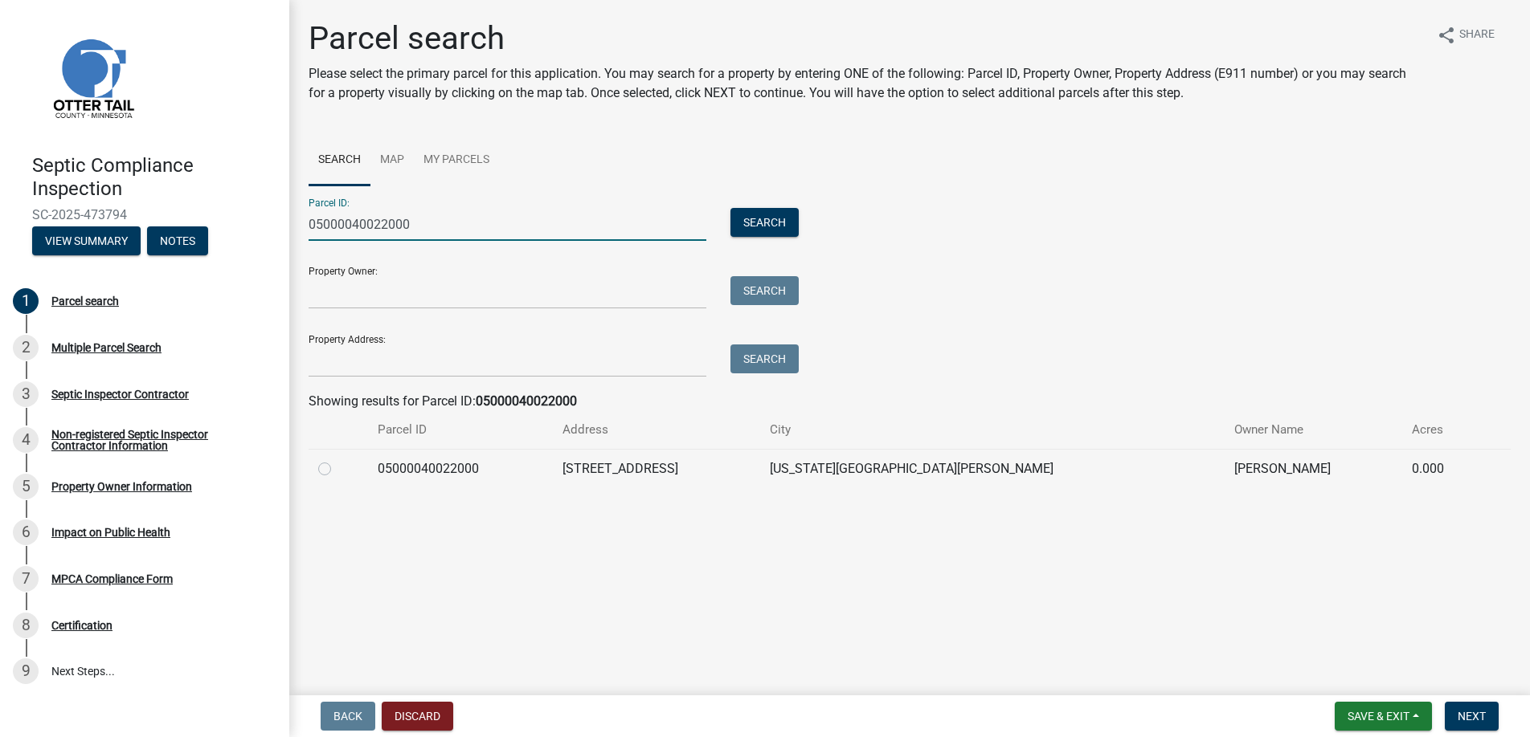
type input "05000040022000"
click at [337, 460] on label at bounding box center [337, 460] width 0 height 0
click at [337, 466] on input "radio" at bounding box center [342, 465] width 10 height 10
radio input "true"
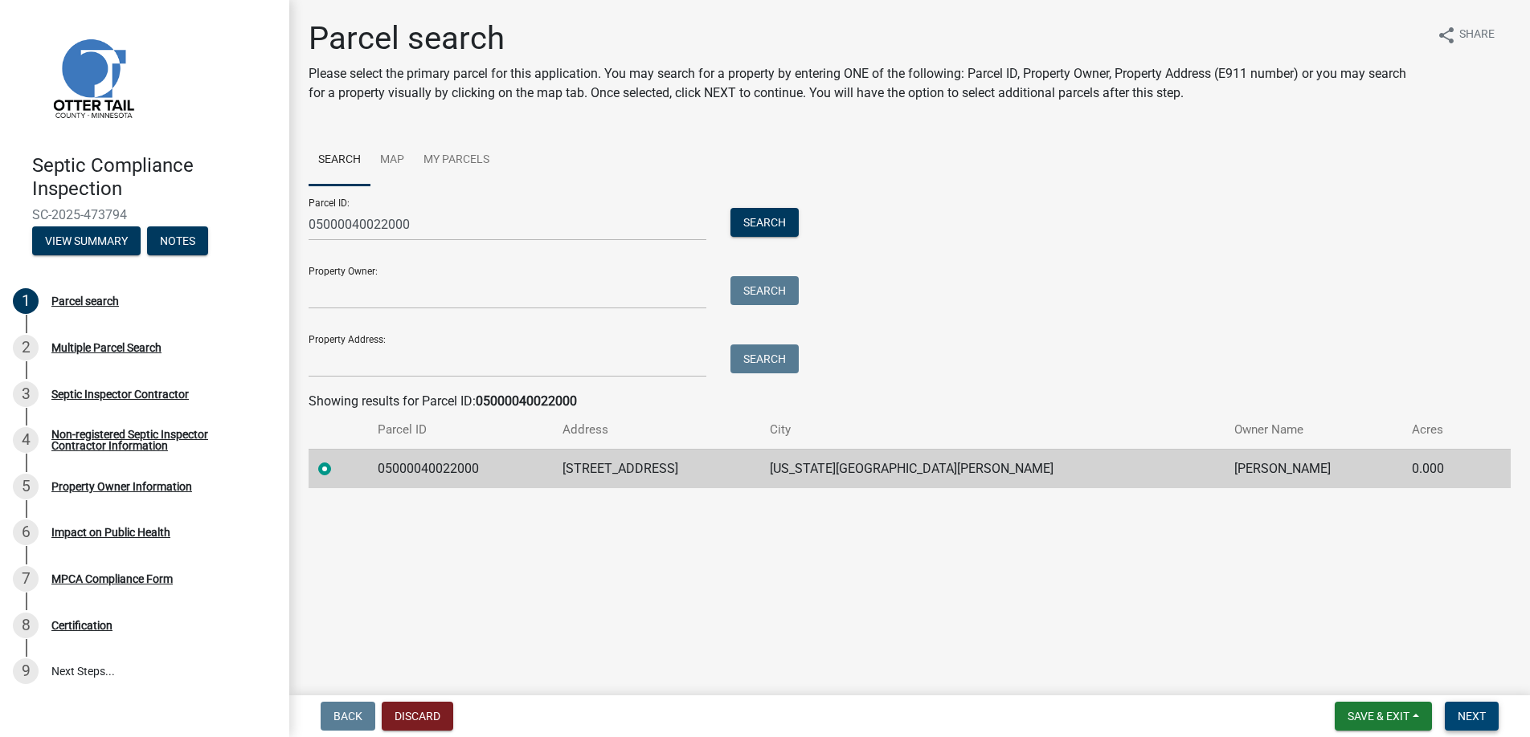
click at [1465, 718] on span "Next" at bounding box center [1471, 716] width 28 height 13
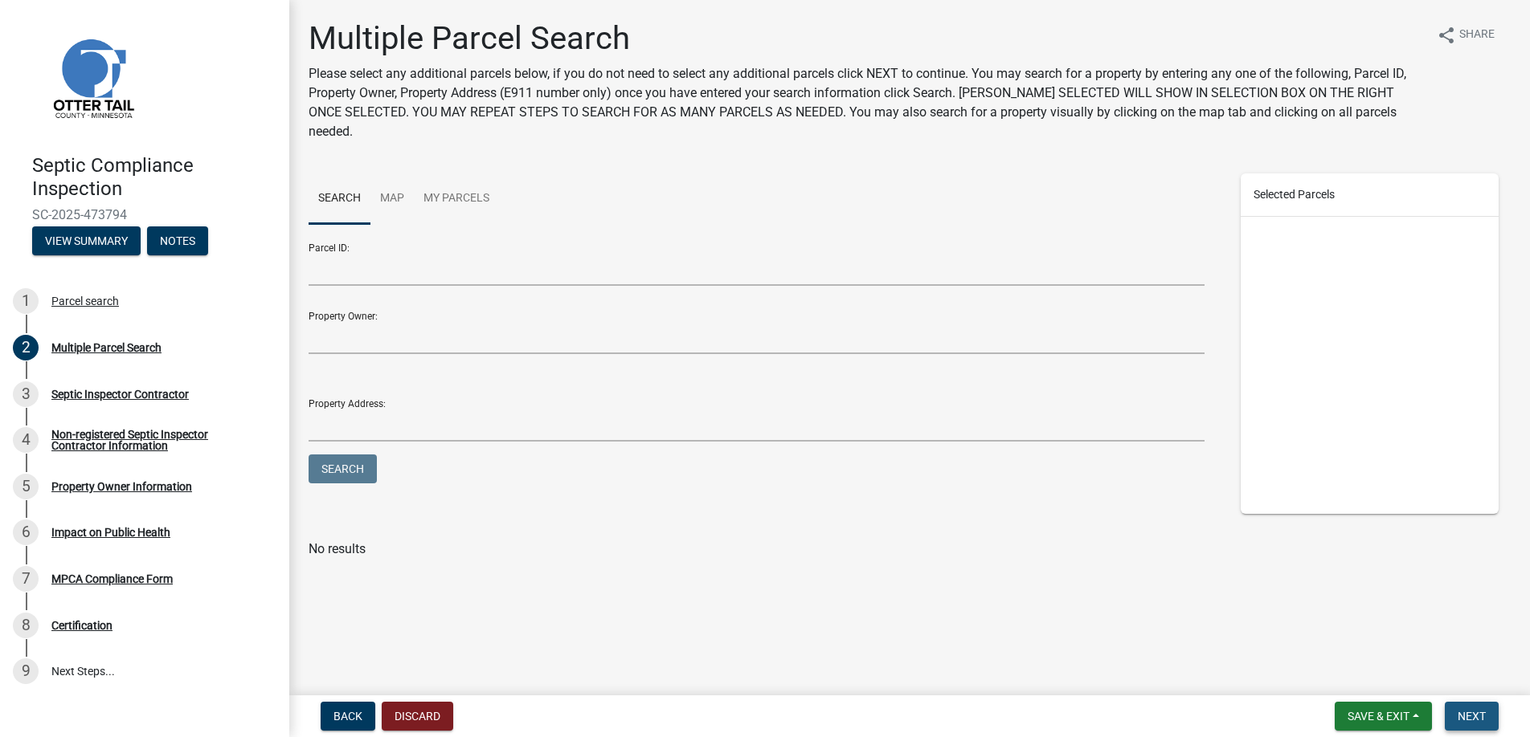
click at [1465, 718] on span "Next" at bounding box center [1471, 716] width 28 height 13
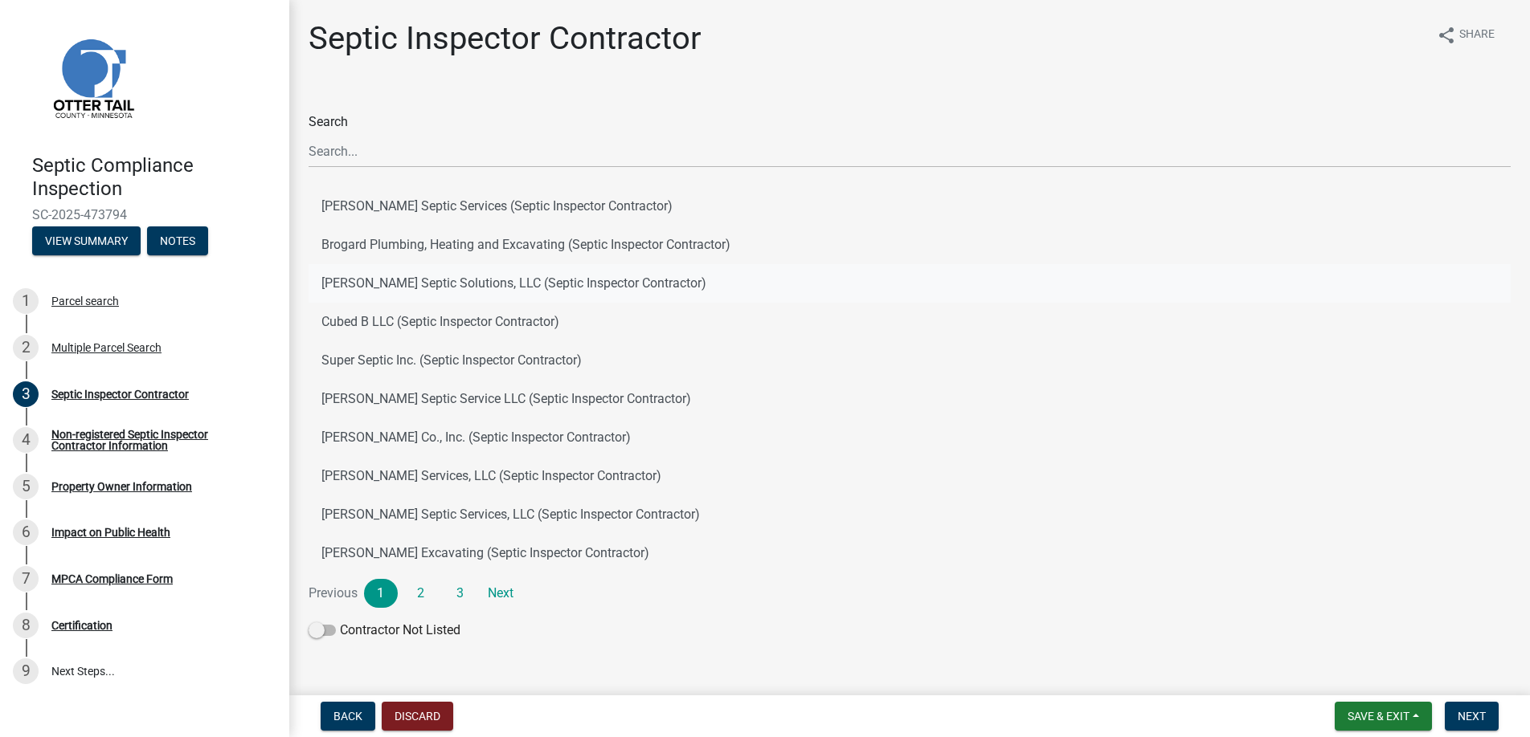
click at [394, 280] on button "[PERSON_NAME] Septic Solutions, LLC (Septic Inspector Contractor)" at bounding box center [909, 283] width 1202 height 39
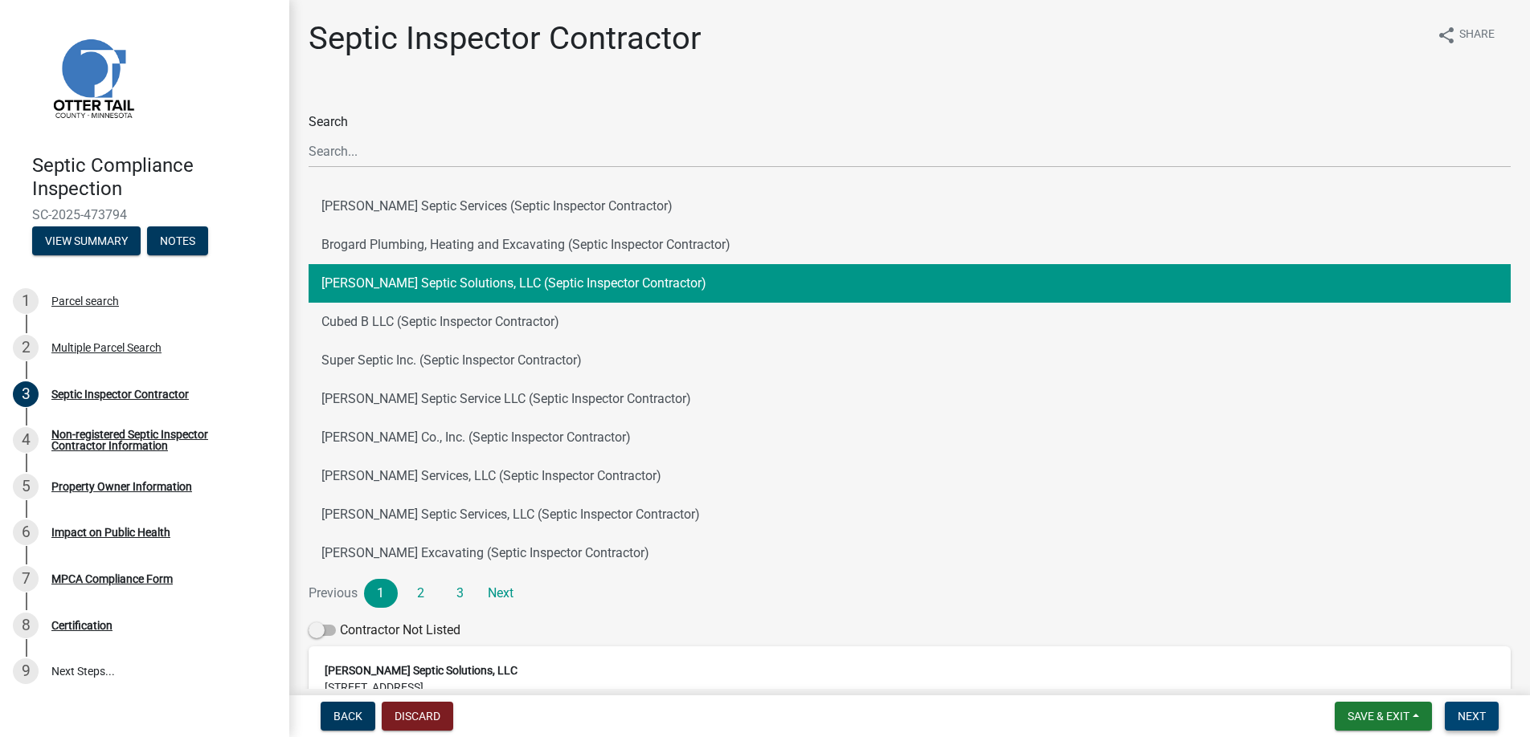
click at [1465, 712] on span "Next" at bounding box center [1471, 716] width 28 height 13
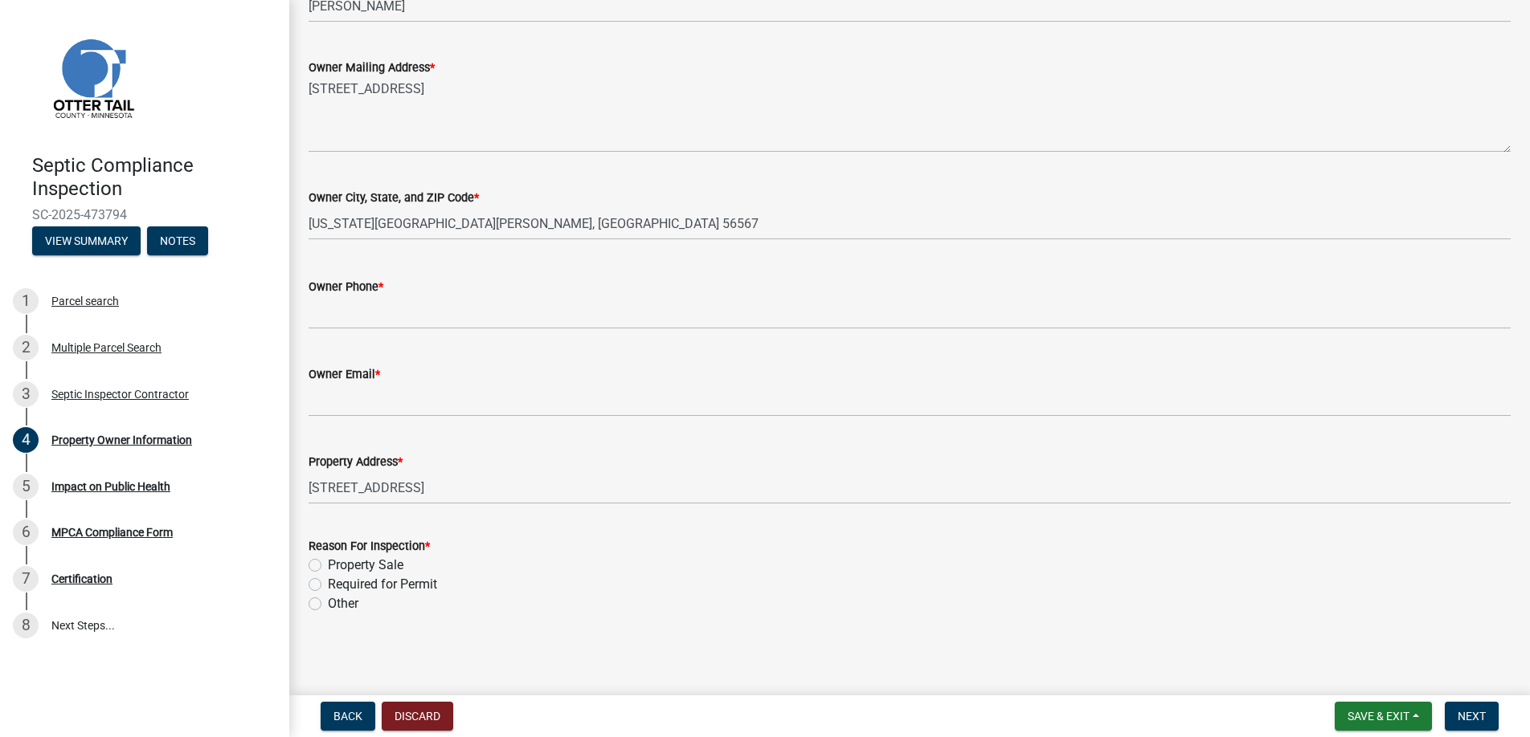
scroll to position [334, 0]
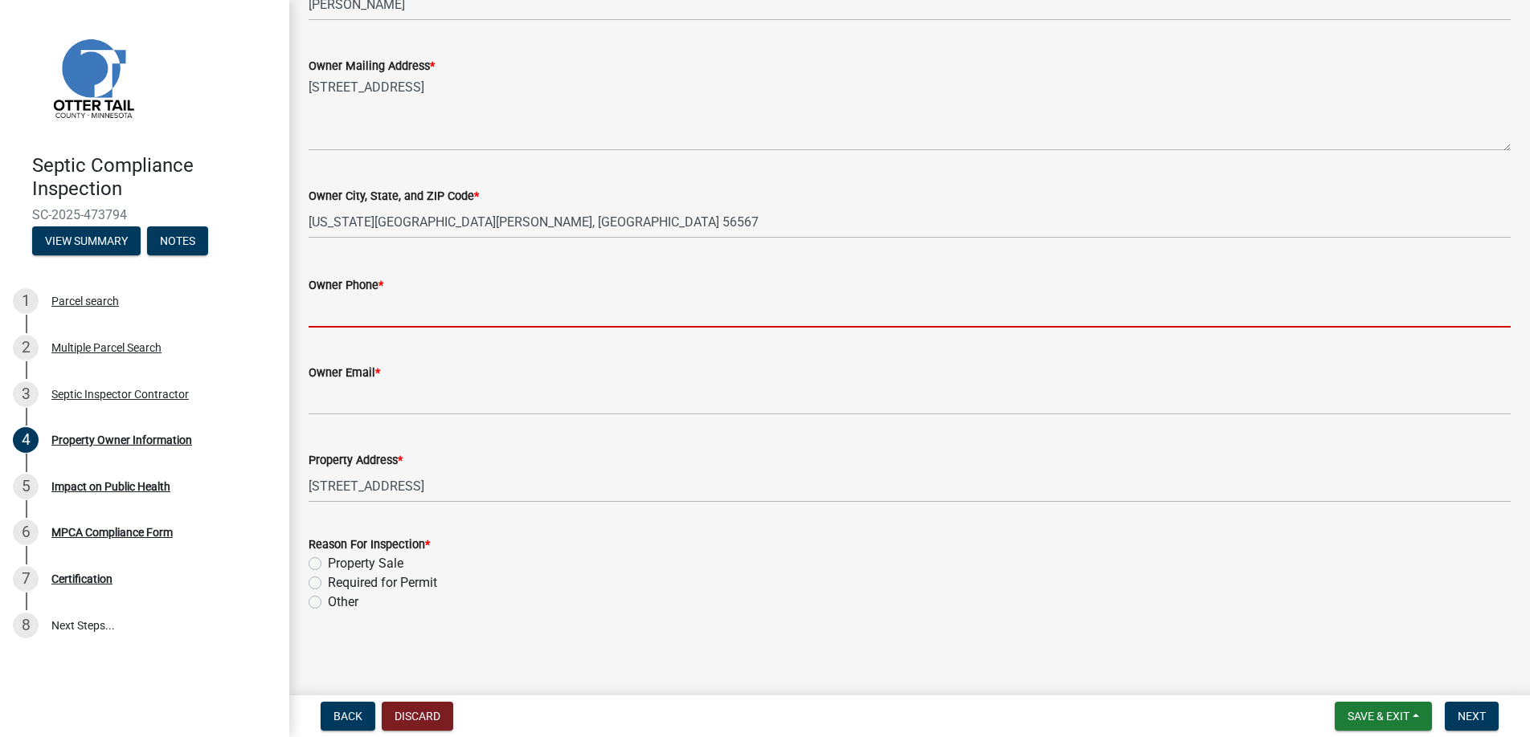
click at [365, 317] on input "Owner Phone *" at bounding box center [909, 311] width 1202 height 33
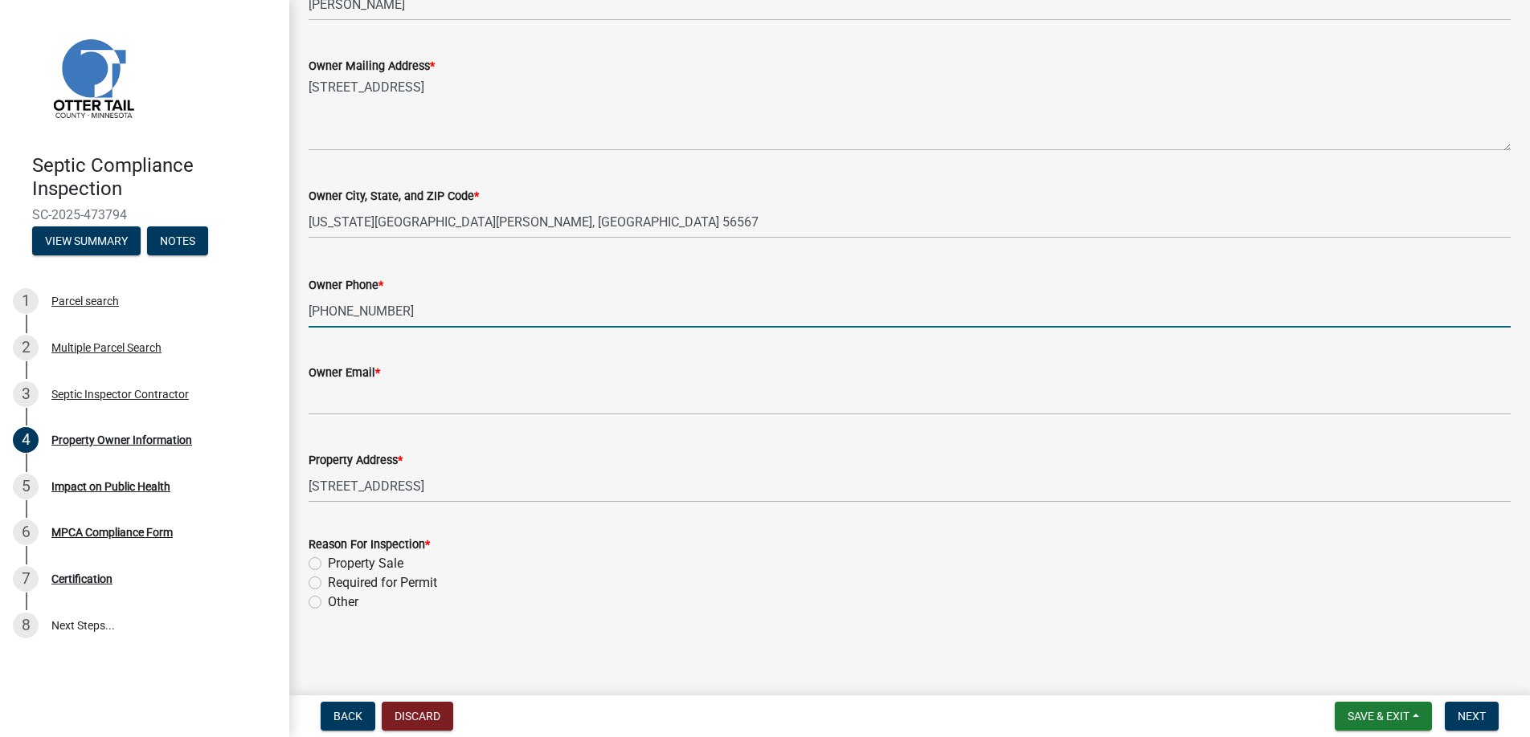
type input "[PHONE_NUMBER]"
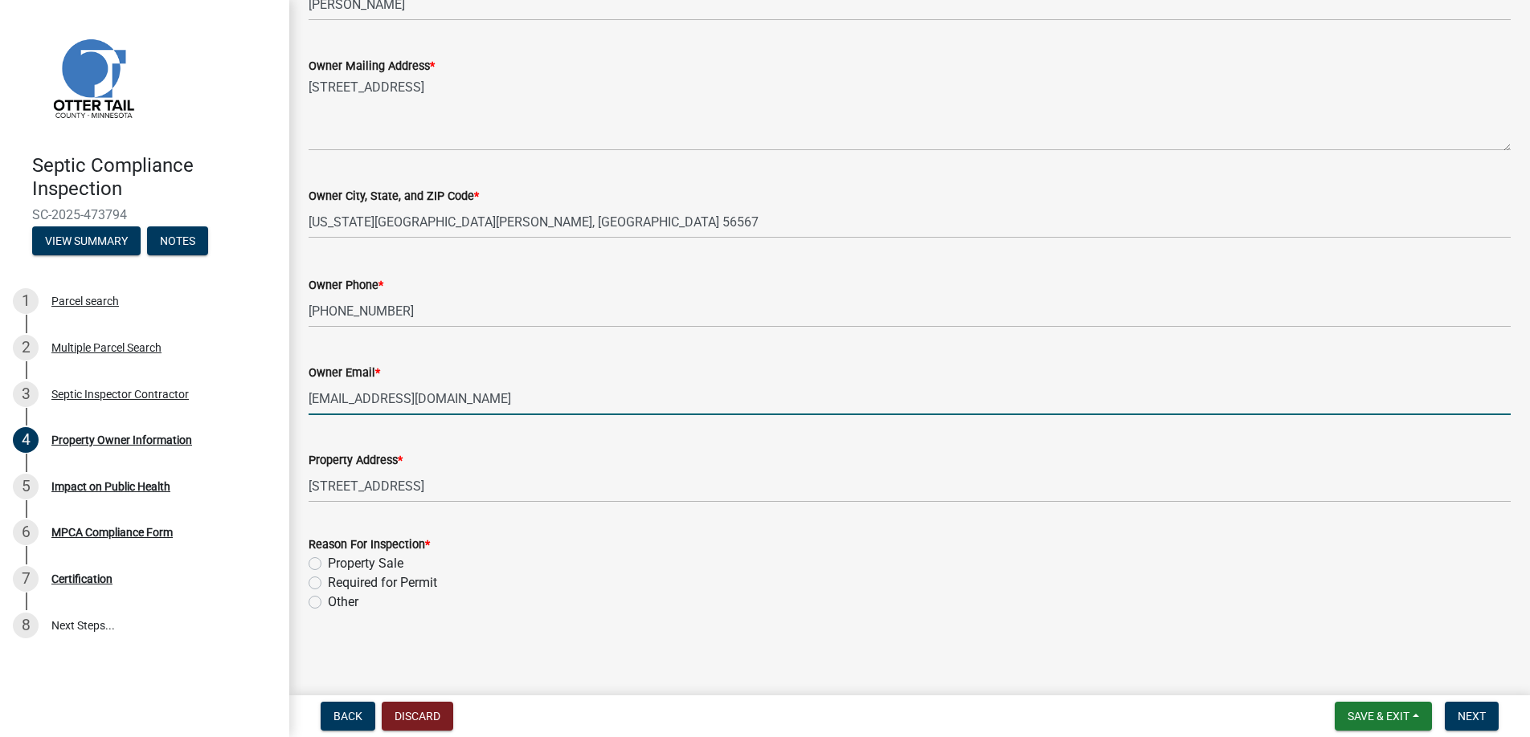
type input "[EMAIL_ADDRESS][DOMAIN_NAME]"
click at [328, 564] on label "Property Sale" at bounding box center [366, 563] width 76 height 19
click at [328, 564] on input "Property Sale" at bounding box center [333, 559] width 10 height 10
radio input "true"
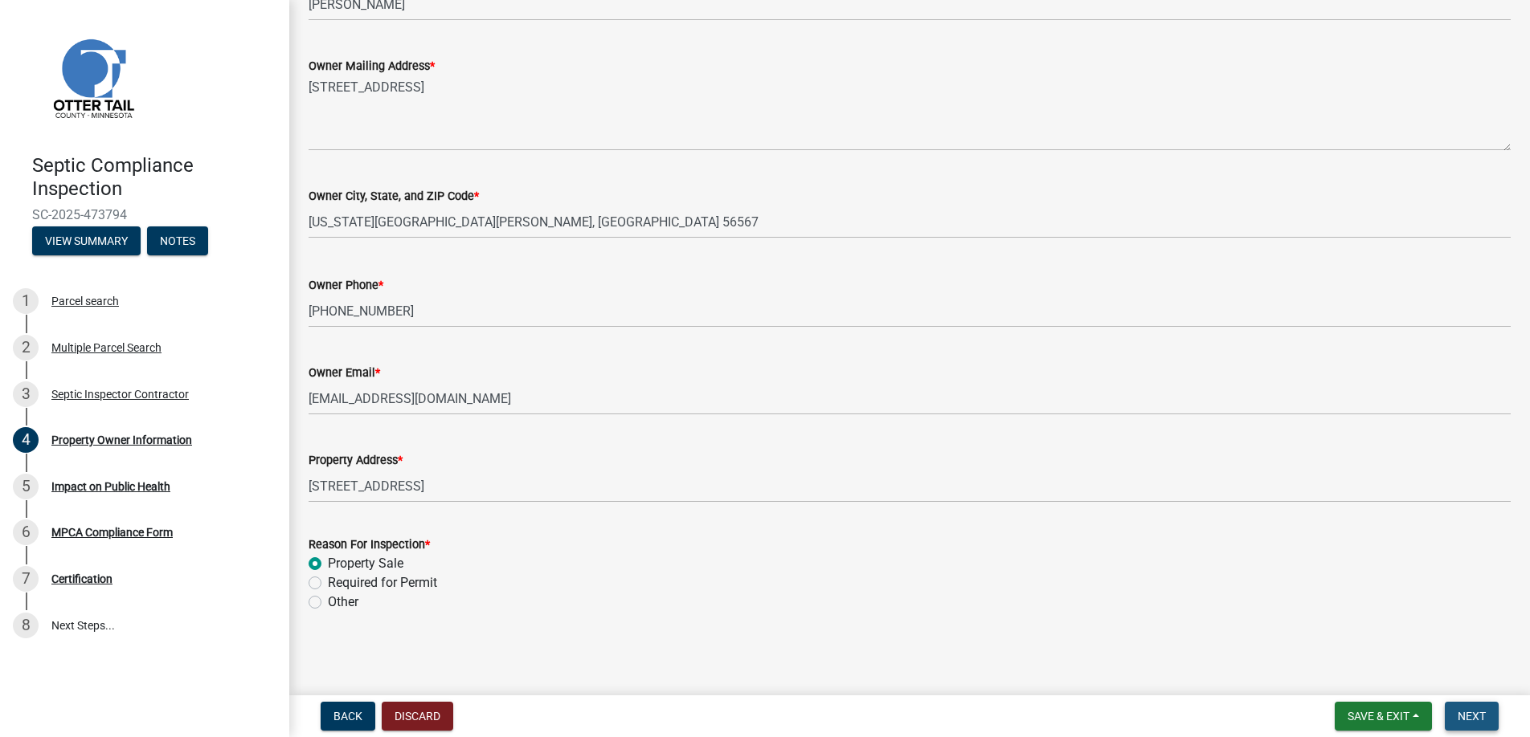
click at [1474, 713] on span "Next" at bounding box center [1471, 716] width 28 height 13
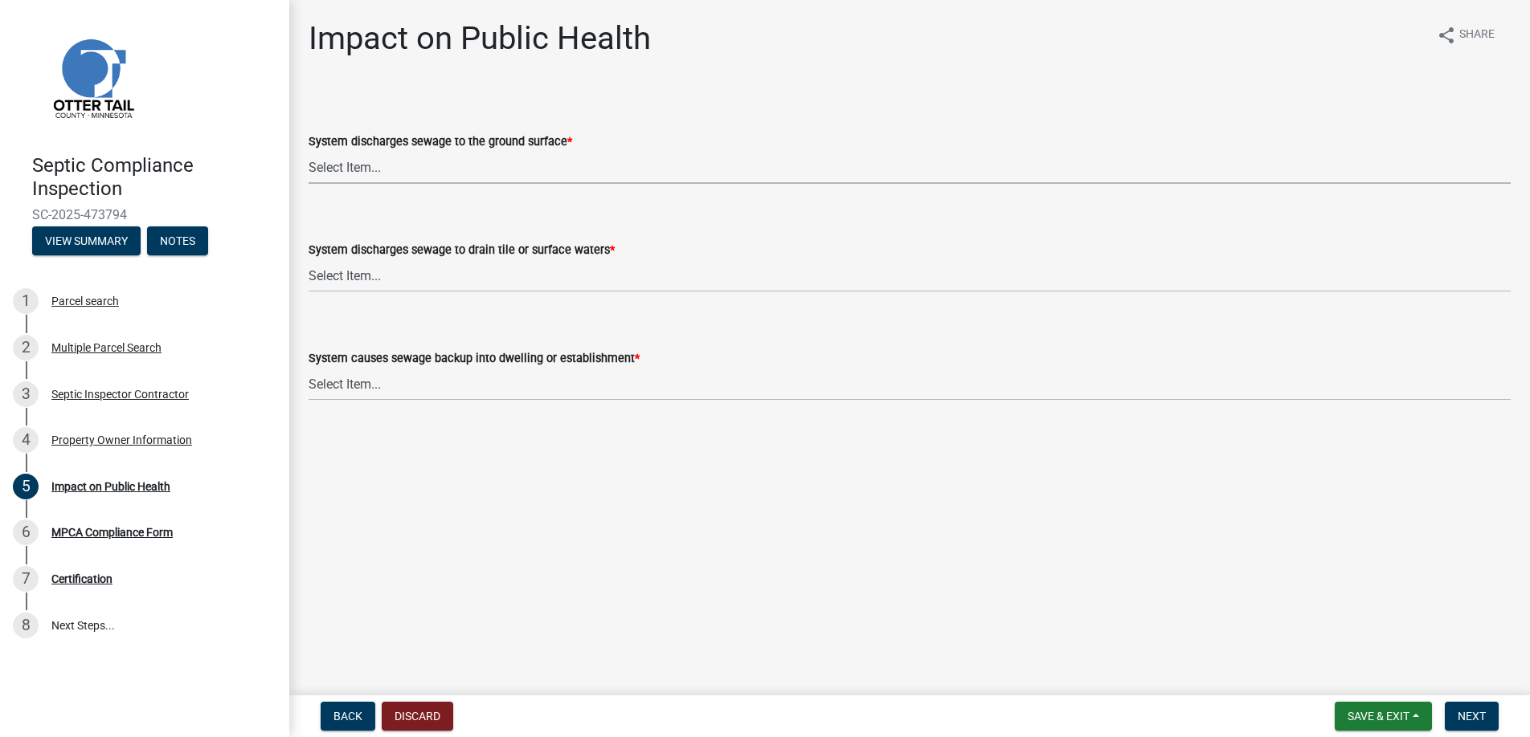
click at [352, 164] on select "Select Item... Yes No" at bounding box center [909, 167] width 1202 height 33
click at [308, 151] on select "Select Item... Yes No" at bounding box center [909, 167] width 1202 height 33
select select "9c5ef684-d0d4-4879-ab12-905ddbd81a72"
click at [348, 274] on select "Select Item... Yes No" at bounding box center [909, 275] width 1202 height 33
click at [308, 259] on select "Select Item... Yes No" at bounding box center [909, 275] width 1202 height 33
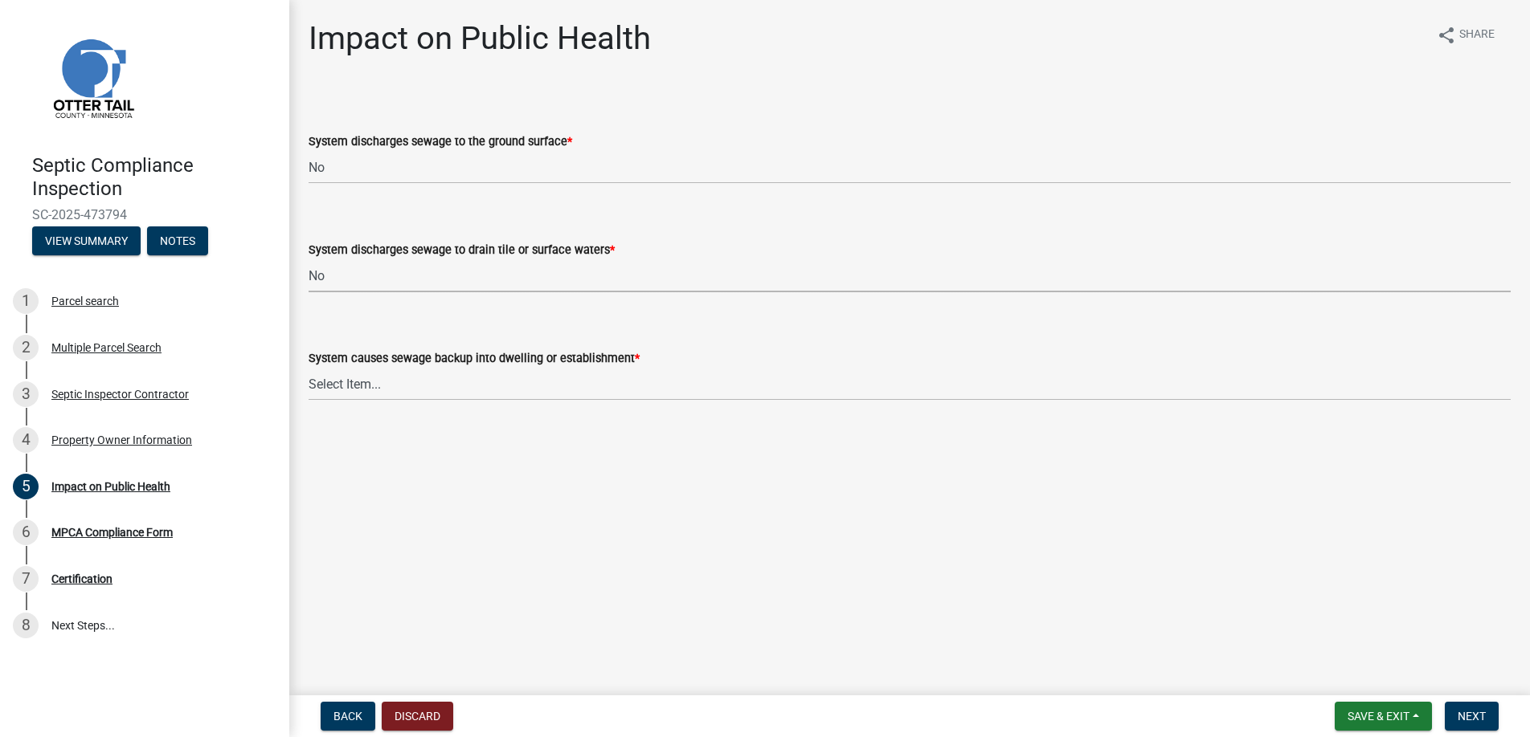
select select "7d491a2b-e9f0-4952-b474-53ca749b22af"
click at [366, 377] on select "Select Item... Yes No" at bounding box center [909, 384] width 1202 height 33
click at [308, 368] on select "Select Item... Yes No" at bounding box center [909, 384] width 1202 height 33
select select "6e07b46b-a403-4f3e-b4fc-218acc732c01"
click at [1468, 717] on span "Next" at bounding box center [1471, 716] width 28 height 13
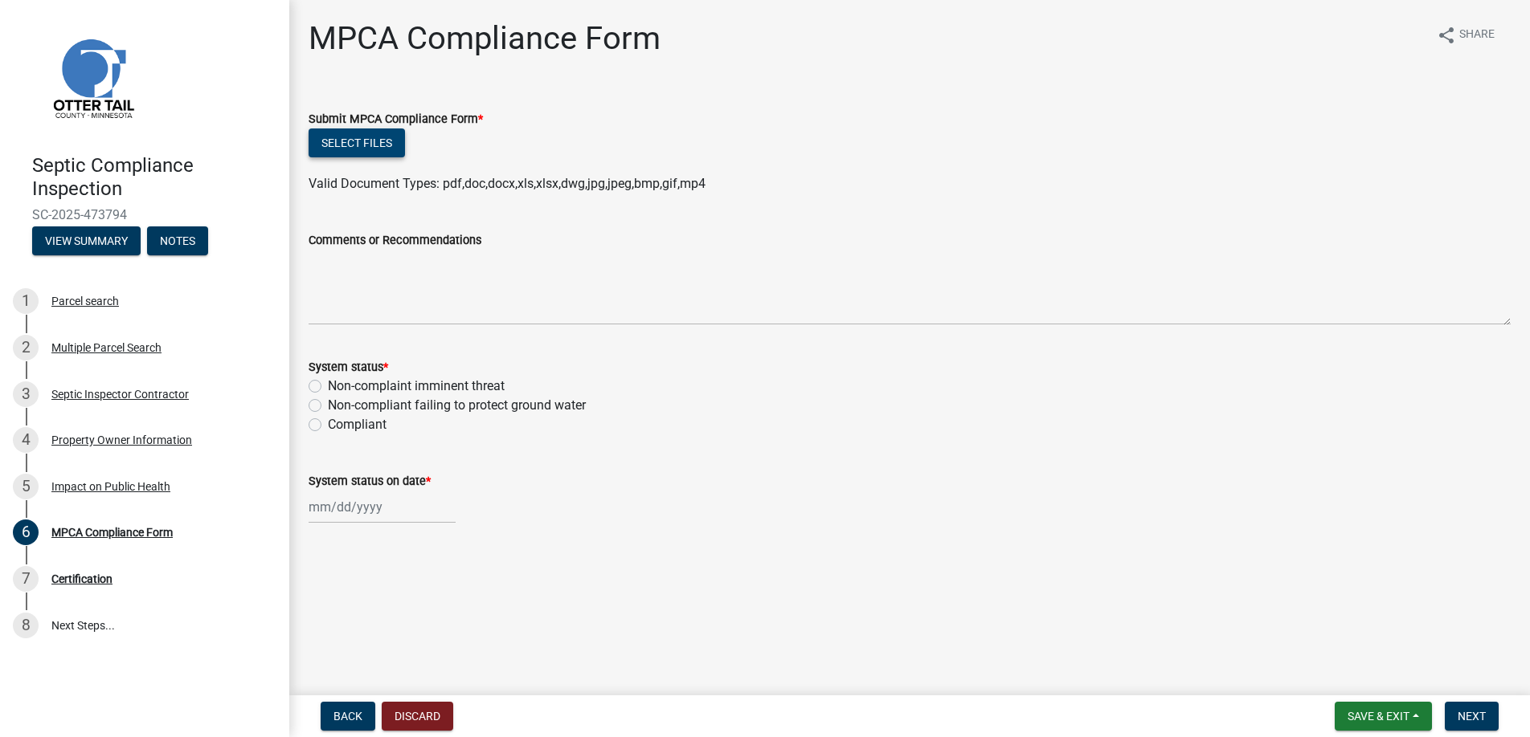
click at [337, 137] on button "Select files" at bounding box center [356, 143] width 96 height 29
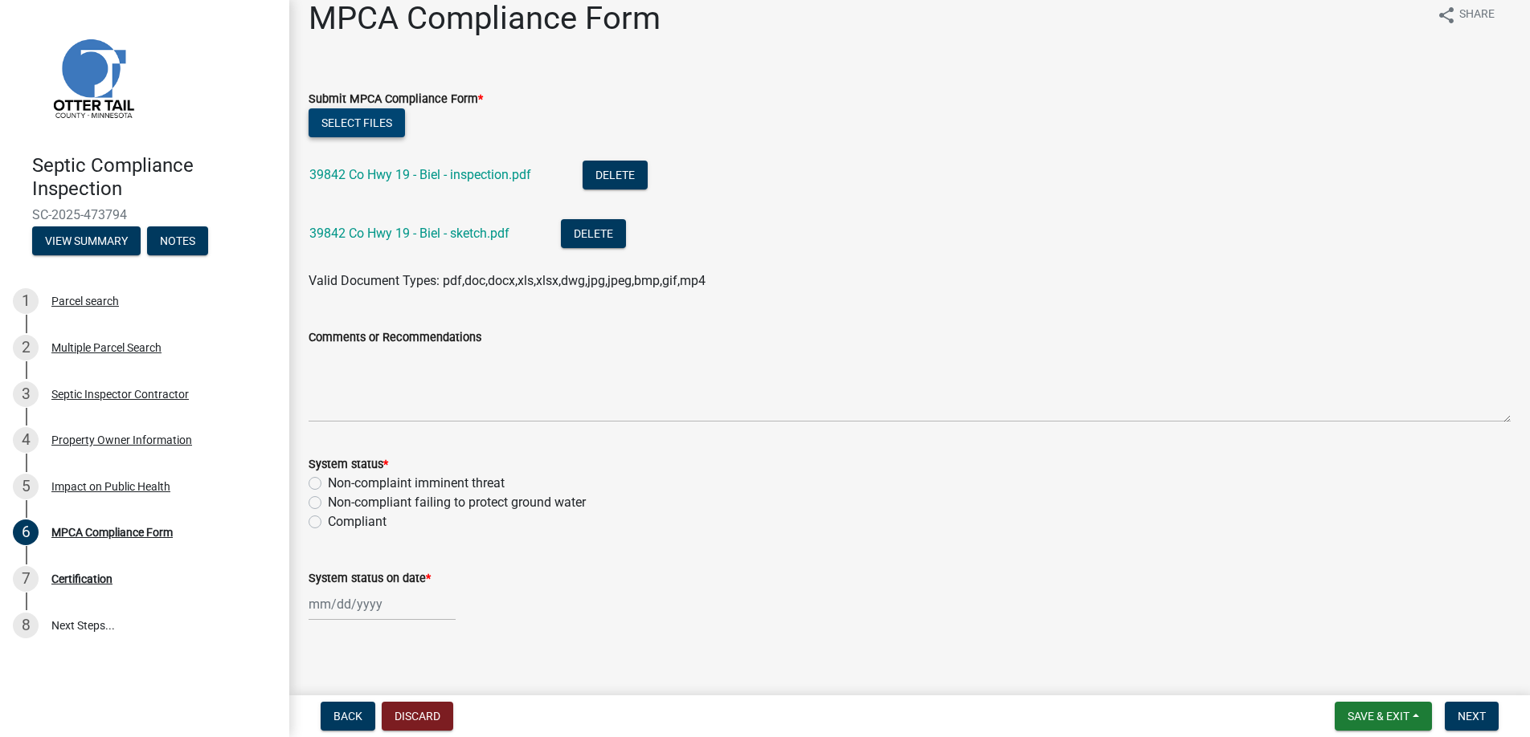
scroll to position [29, 0]
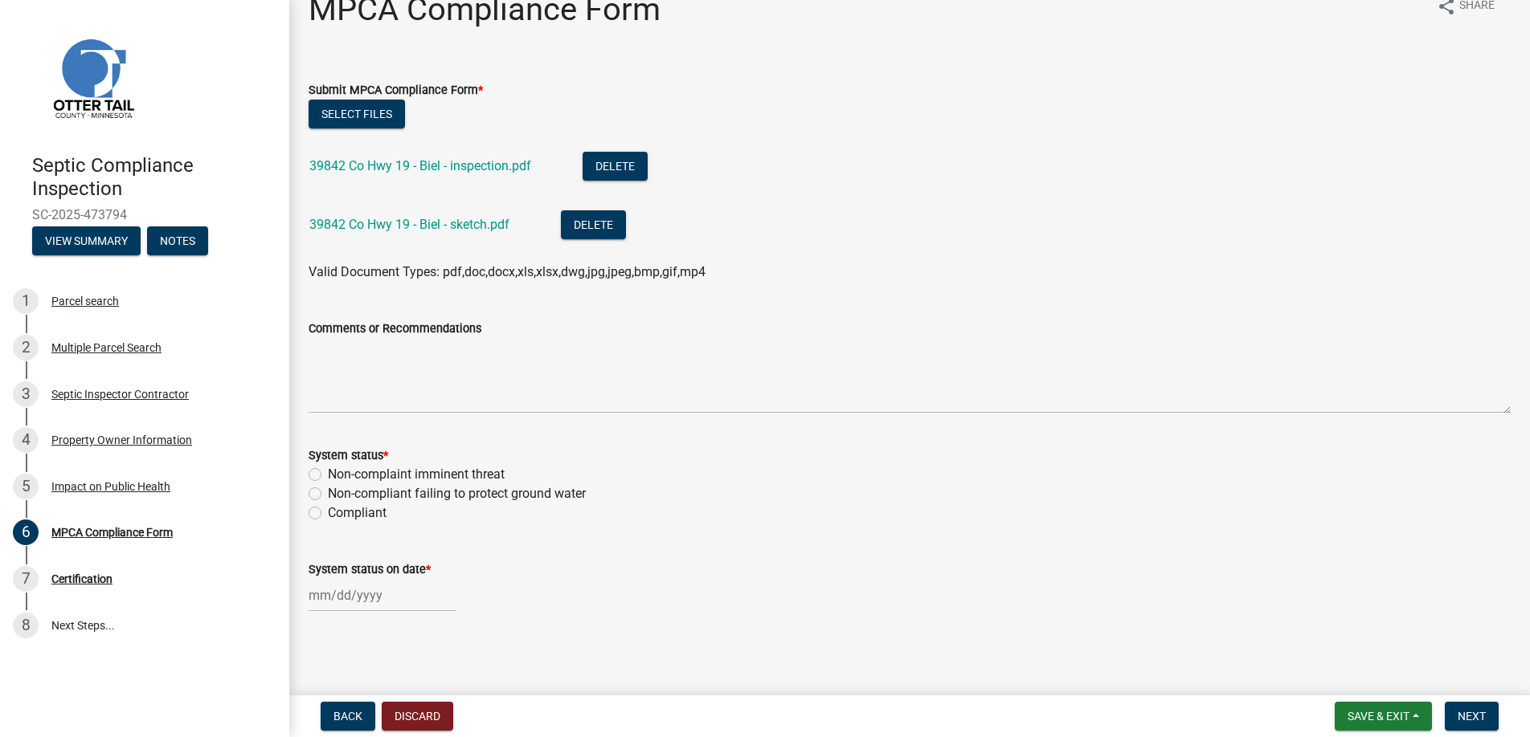
click at [328, 472] on label "Non-complaint imminent threat" at bounding box center [416, 474] width 177 height 19
click at [328, 472] on input "Non-complaint imminent threat" at bounding box center [333, 470] width 10 height 10
radio input "true"
click at [339, 592] on div at bounding box center [381, 595] width 147 height 33
select select "9"
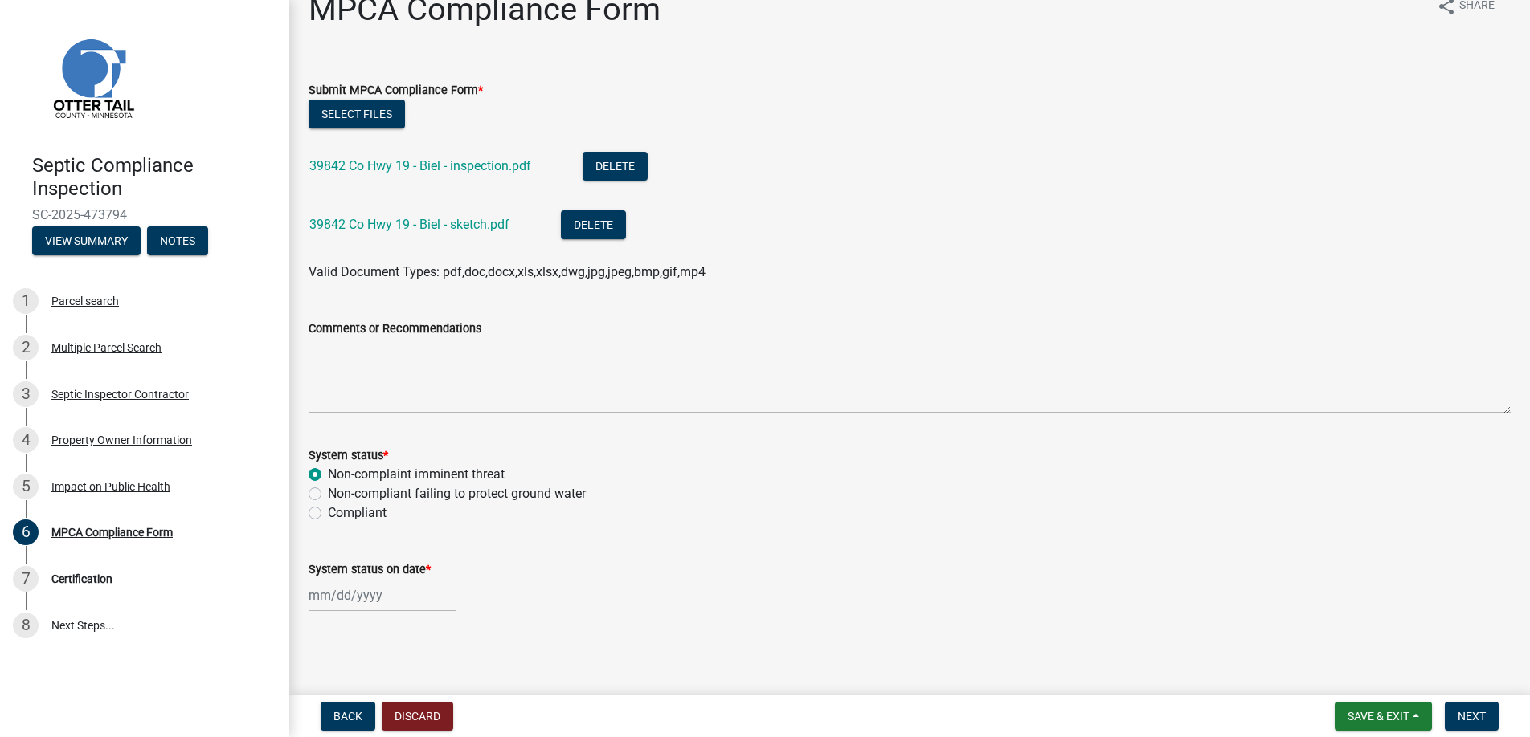
select select "2025"
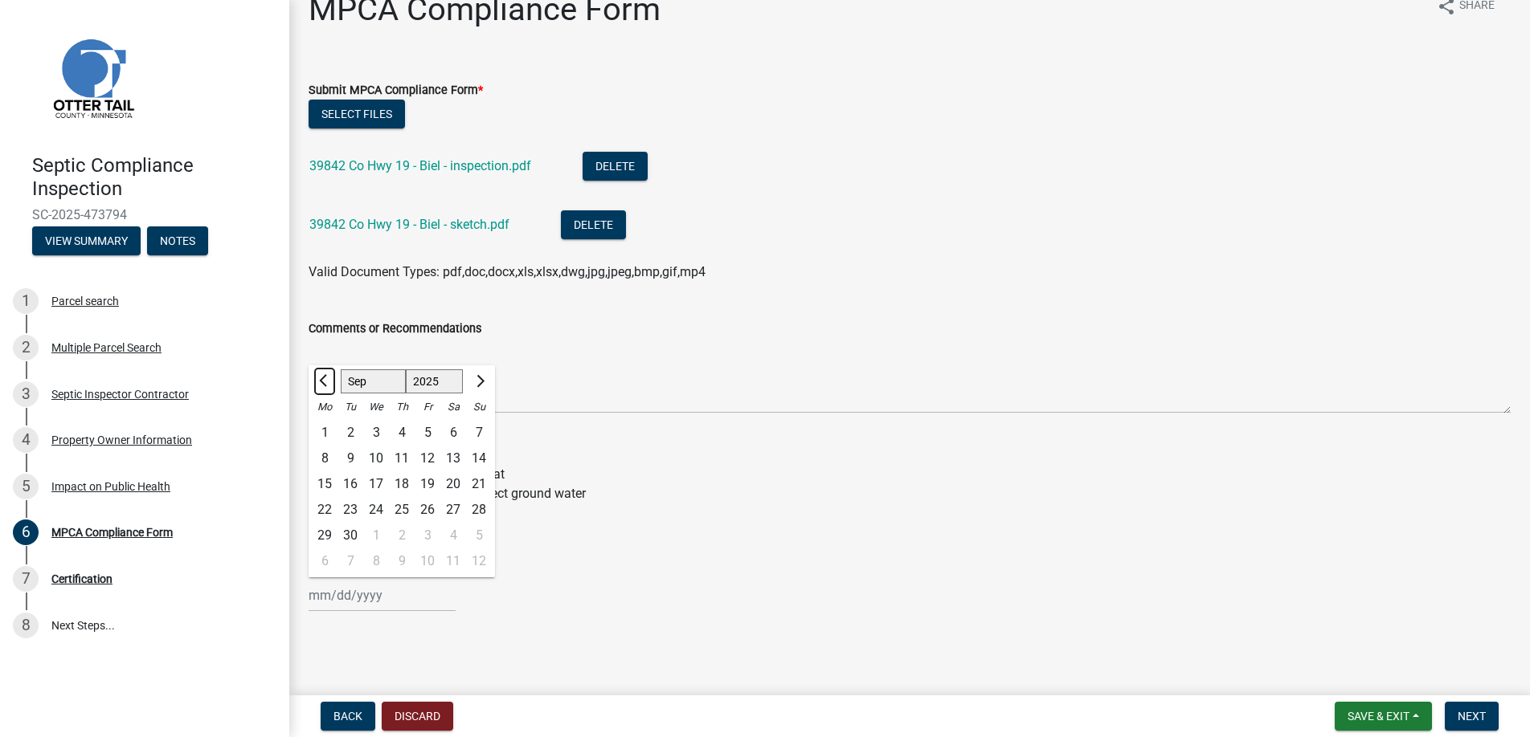
click at [324, 376] on span "Previous month" at bounding box center [325, 381] width 12 height 12
select select "8"
click at [405, 533] on div "28" at bounding box center [402, 536] width 26 height 26
type input "[DATE]"
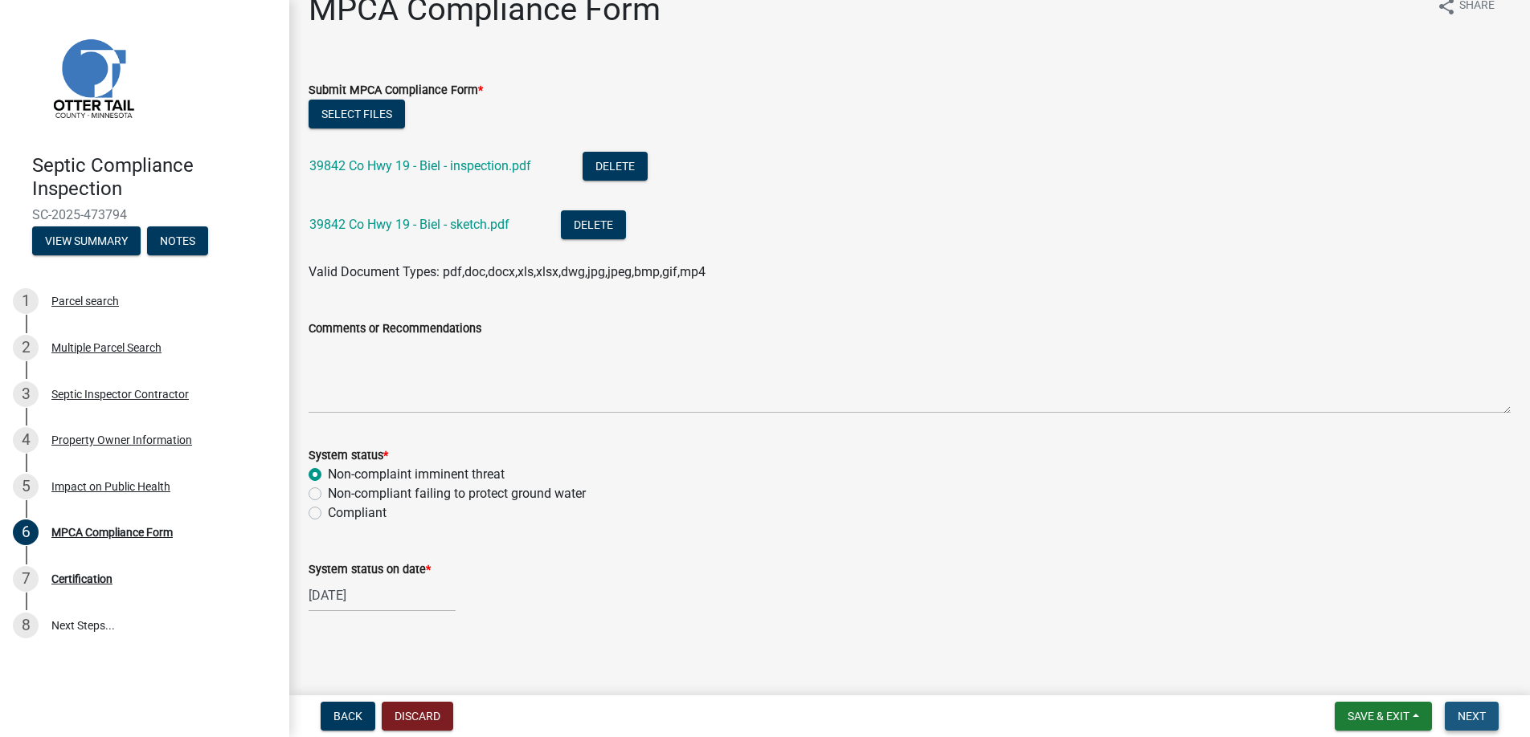
click at [1464, 711] on span "Next" at bounding box center [1471, 716] width 28 height 13
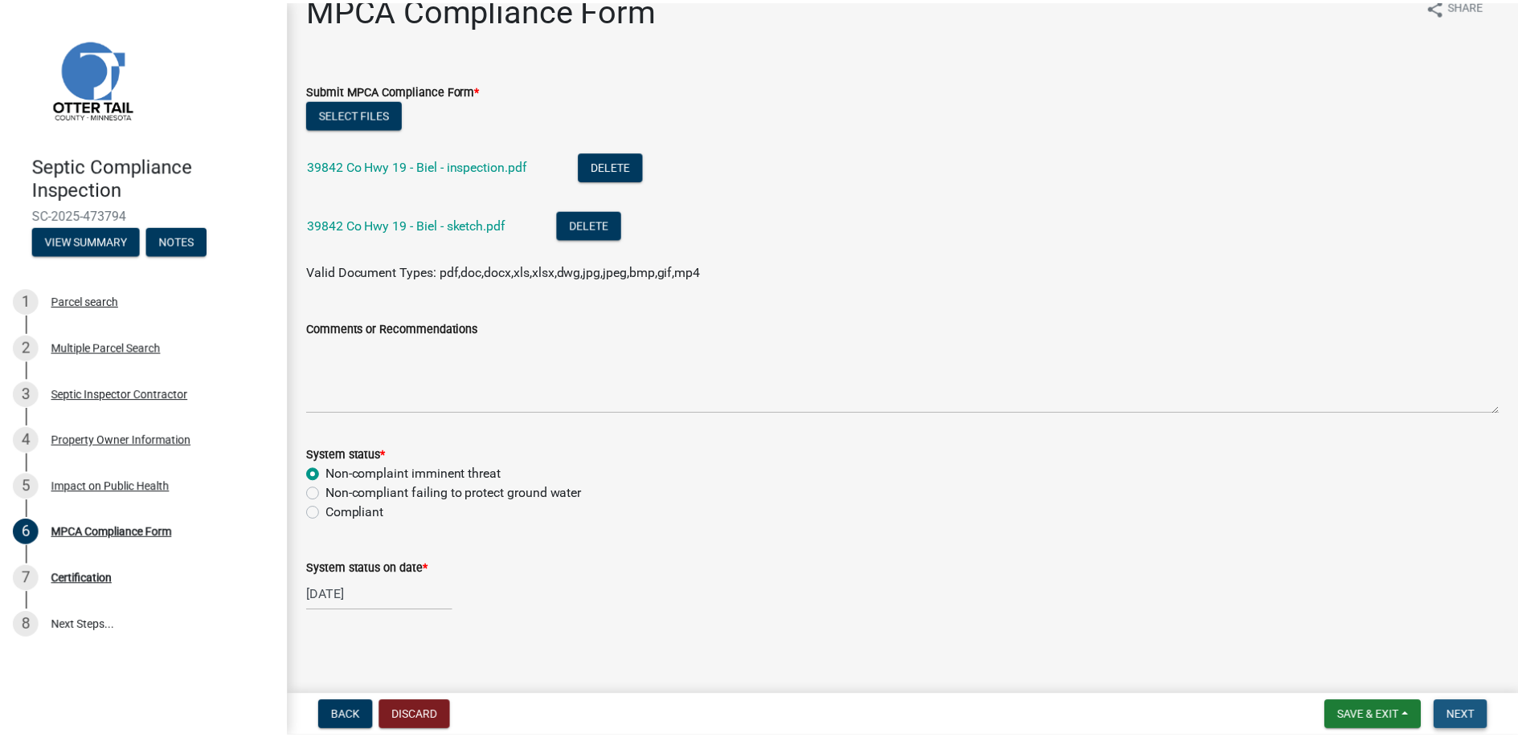
scroll to position [0, 0]
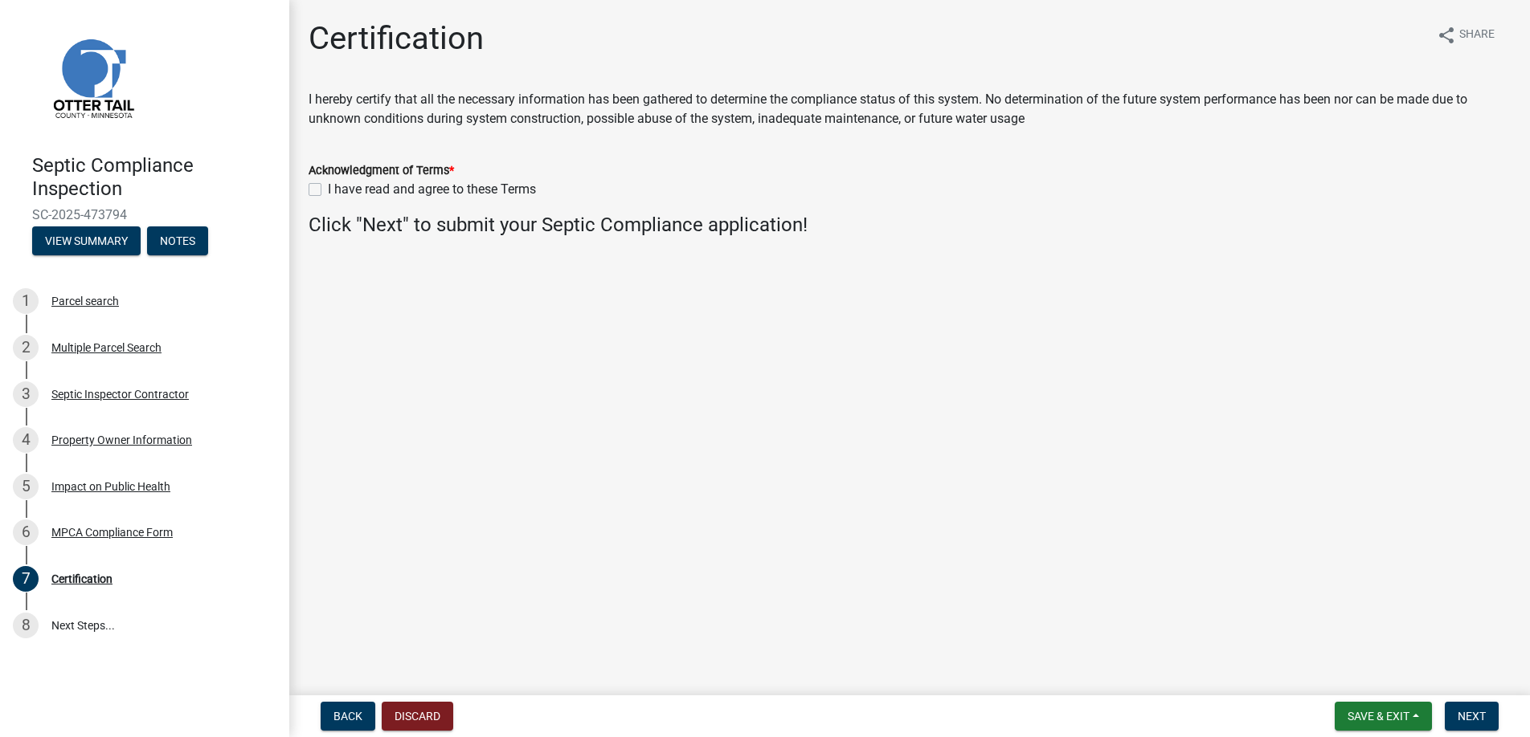
click at [328, 187] on label "I have read and agree to these Terms" at bounding box center [432, 189] width 208 height 19
click at [328, 187] on input "I have read and agree to these Terms" at bounding box center [333, 185] width 10 height 10
checkbox input "true"
click at [1471, 710] on span "Next" at bounding box center [1471, 716] width 28 height 13
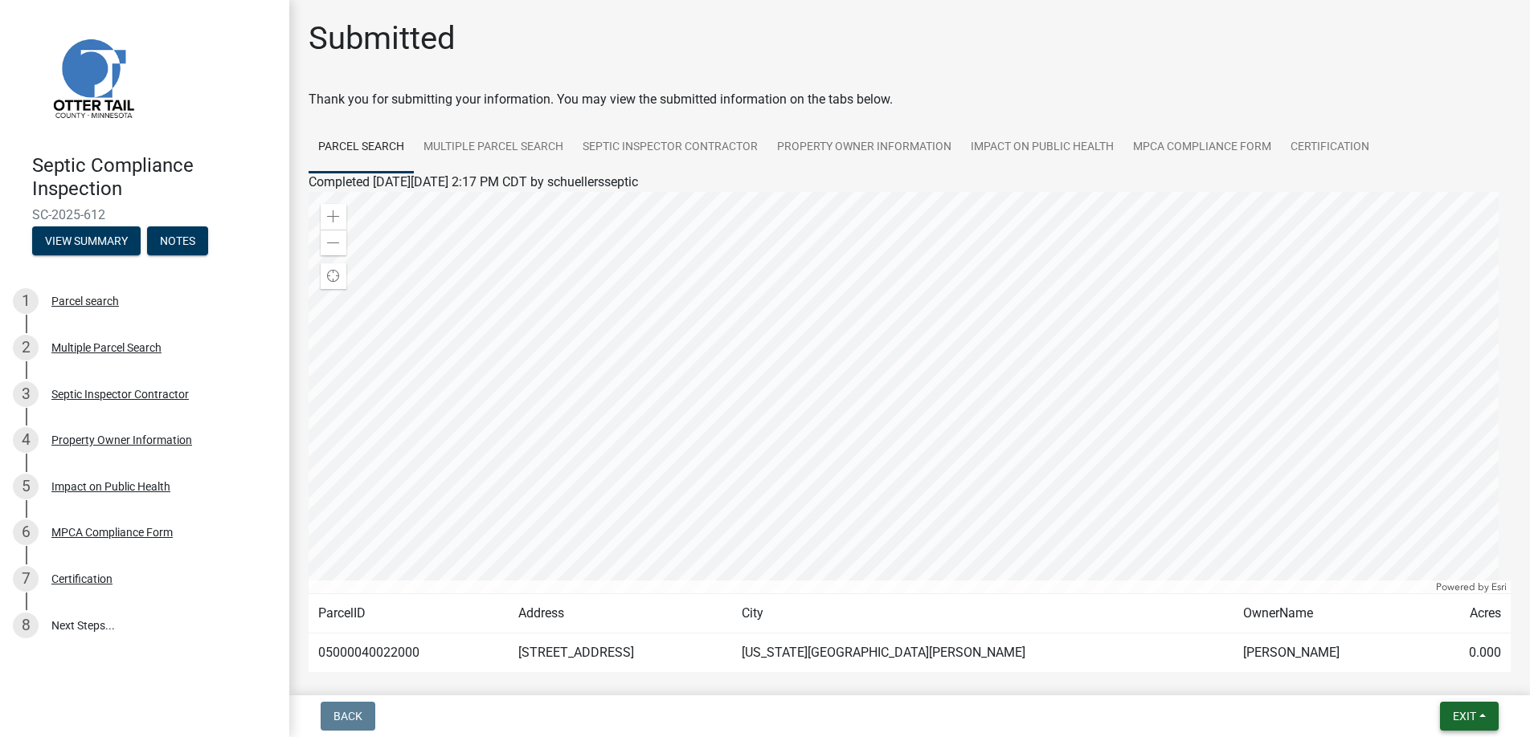
click at [1463, 710] on span "Exit" at bounding box center [1463, 716] width 23 height 13
click at [1425, 671] on button "Save & Exit" at bounding box center [1434, 675] width 129 height 39
